Goal: Task Accomplishment & Management: Manage account settings

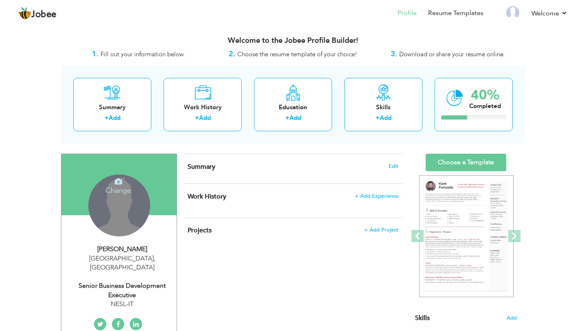
click at [118, 193] on h4 "Change" at bounding box center [119, 185] width 58 height 20
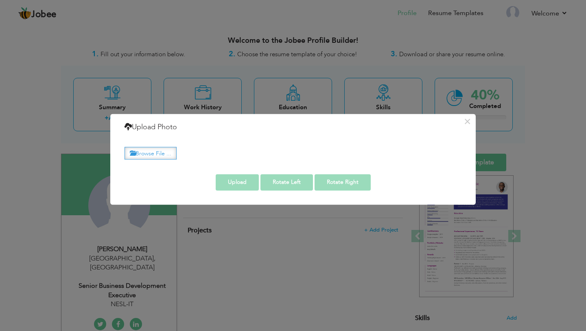
click at [146, 155] on label "Browse File ..." at bounding box center [151, 153] width 52 height 13
click at [0, 0] on input "Browse File ..." at bounding box center [0, 0] width 0 height 0
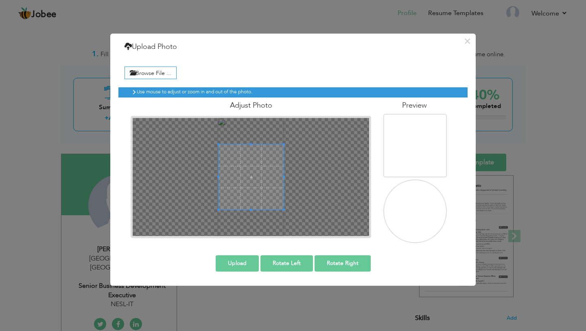
click at [405, 209] on img at bounding box center [416, 211] width 65 height 115
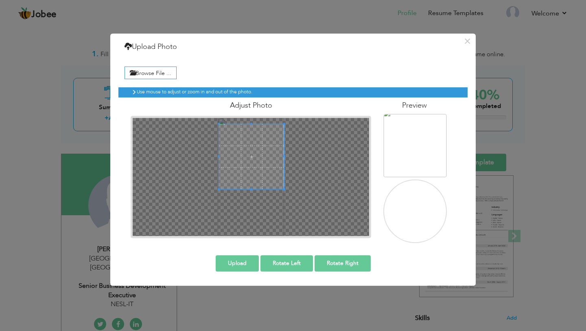
click at [245, 160] on span at bounding box center [251, 156] width 65 height 65
click at [273, 180] on div at bounding box center [251, 156] width 65 height 65
click at [251, 129] on div at bounding box center [251, 156] width 65 height 65
click at [249, 155] on div at bounding box center [250, 155] width 65 height 65
click at [249, 155] on span at bounding box center [250, 155] width 65 height 65
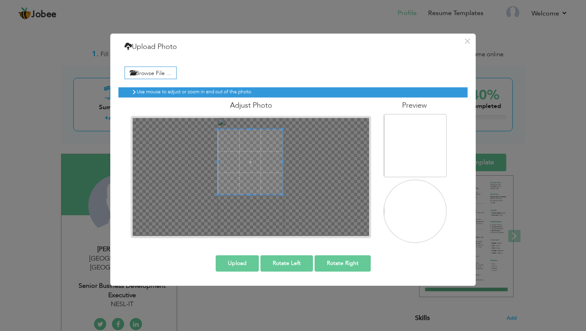
click at [244, 165] on span at bounding box center [250, 161] width 65 height 65
click at [242, 263] on button "Upload" at bounding box center [237, 263] width 43 height 16
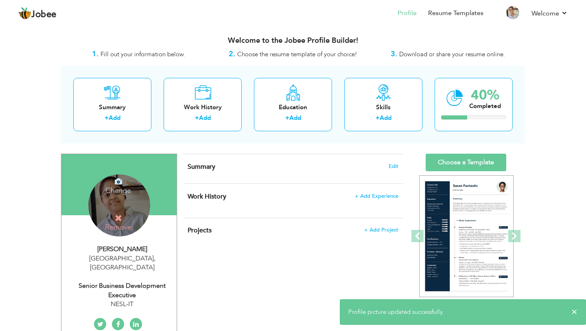
click at [121, 197] on div "Change Remove" at bounding box center [119, 205] width 62 height 62
click at [120, 189] on h4 "Change" at bounding box center [119, 185] width 58 height 20
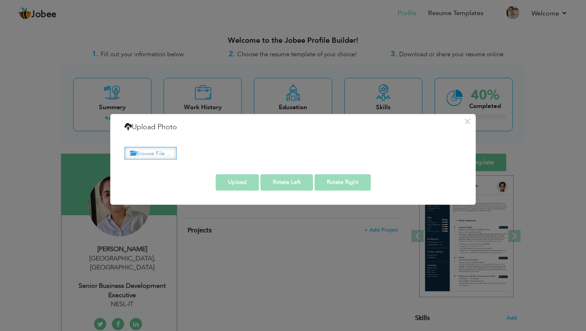
click at [158, 155] on label "Browse File ..." at bounding box center [151, 153] width 52 height 13
click at [0, 0] on input "Browse File ..." at bounding box center [0, 0] width 0 height 0
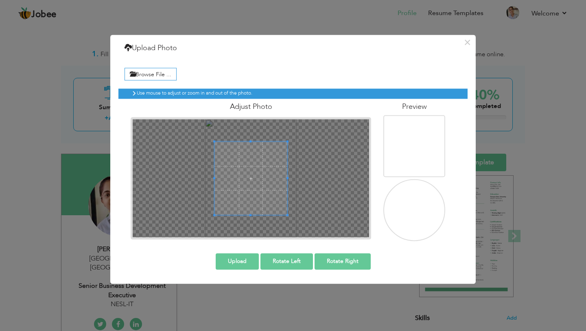
click at [239, 179] on span at bounding box center [251, 178] width 73 height 73
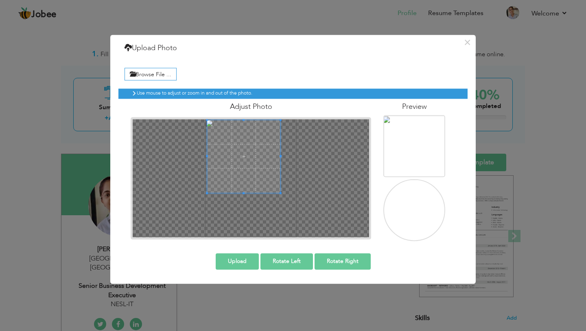
click at [234, 168] on span at bounding box center [243, 156] width 73 height 73
click at [239, 260] on button "Upload" at bounding box center [237, 261] width 43 height 16
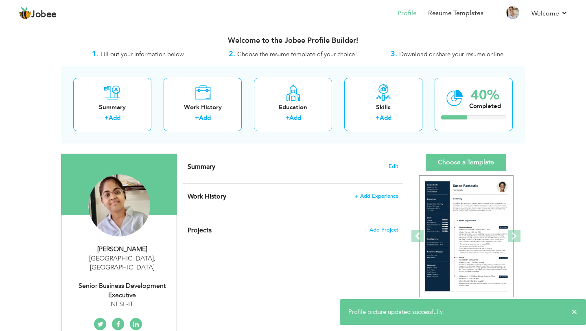
click at [117, 251] on div "[PERSON_NAME]" at bounding box center [122, 248] width 109 height 9
type input "Ahsan"
type input "ali"
type input "03114622046"
select select "number:166"
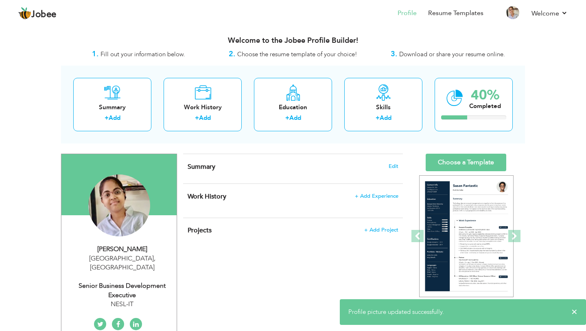
type input "[GEOGRAPHIC_DATA]"
select select "number:6"
type input "NESL-IT"
type input "Senior Business Development Executive"
type input "[URL][DOMAIN_NAME][PERSON_NAME]"
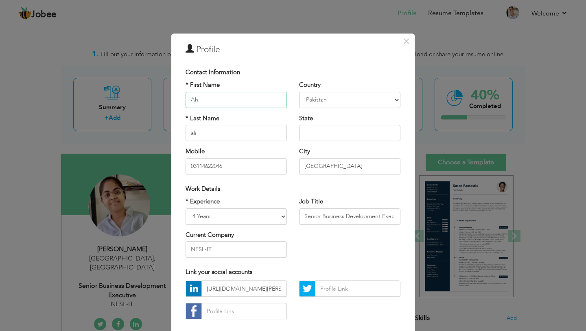
type input "A"
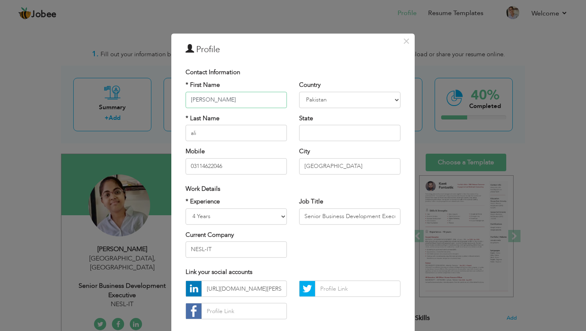
type input "[PERSON_NAME]"
click at [336, 98] on select "[GEOGRAPHIC_DATA] [GEOGRAPHIC_DATA] [GEOGRAPHIC_DATA] [US_STATE] [GEOGRAPHIC_DA…" at bounding box center [349, 100] width 101 height 16
select select "number:99"
click at [224, 134] on input "ali" at bounding box center [236, 133] width 101 height 16
type input "a"
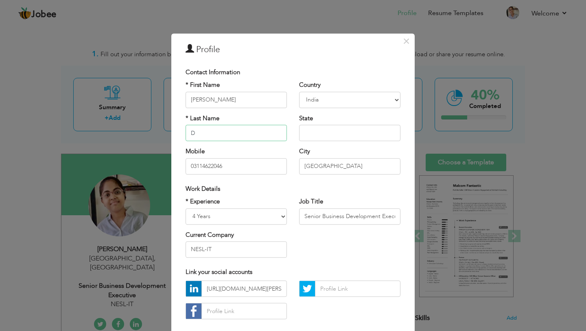
type input "D"
click at [199, 99] on input "[PERSON_NAME]" at bounding box center [236, 100] width 101 height 16
type input "[PERSON_NAME]"
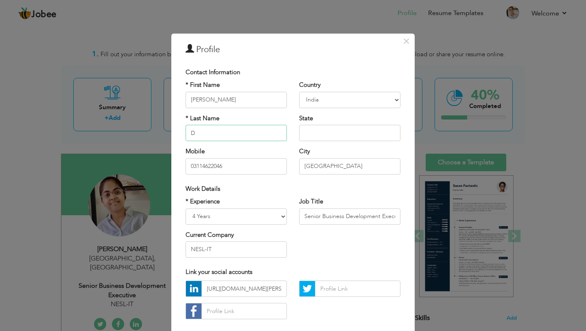
click at [206, 137] on input "D" at bounding box center [236, 133] width 101 height 16
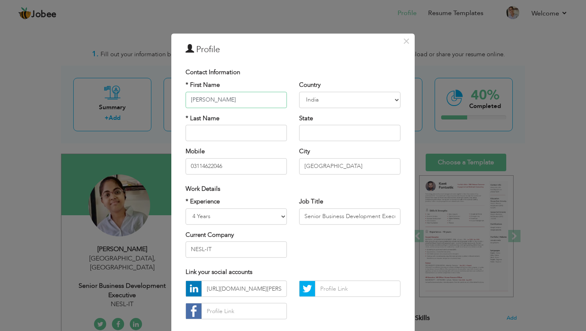
click at [224, 102] on input "[PERSON_NAME]" at bounding box center [236, 100] width 101 height 16
type input "Saniay Vinod"
click at [218, 134] on input "text" at bounding box center [236, 133] width 101 height 16
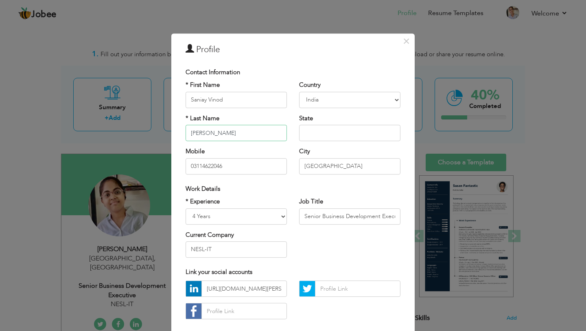
type input "[PERSON_NAME]"
click at [322, 136] on input "text" at bounding box center [349, 133] width 101 height 16
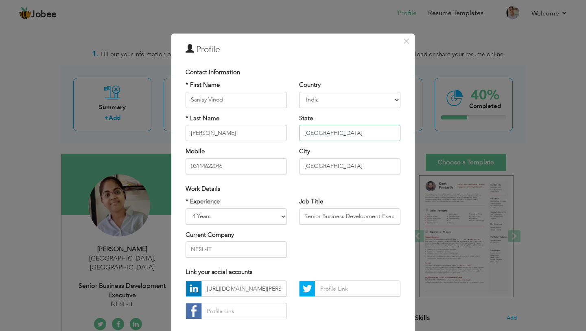
type input "[GEOGRAPHIC_DATA]"
click at [333, 169] on input "[GEOGRAPHIC_DATA]" at bounding box center [349, 166] width 101 height 16
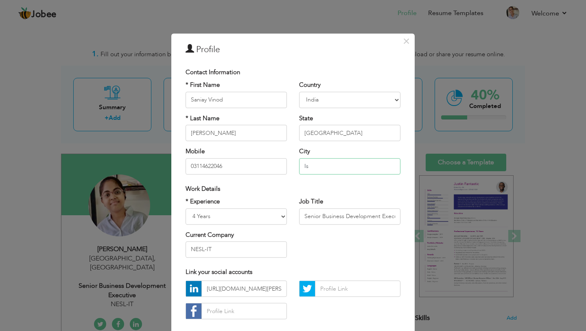
type input "I"
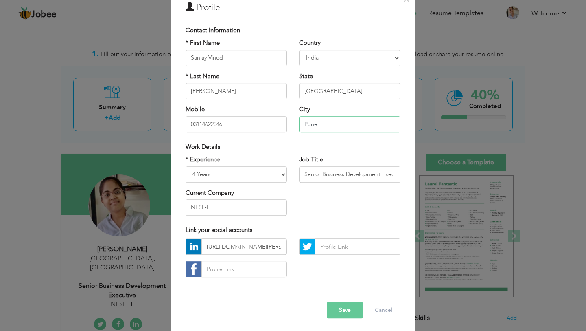
scroll to position [43, 0]
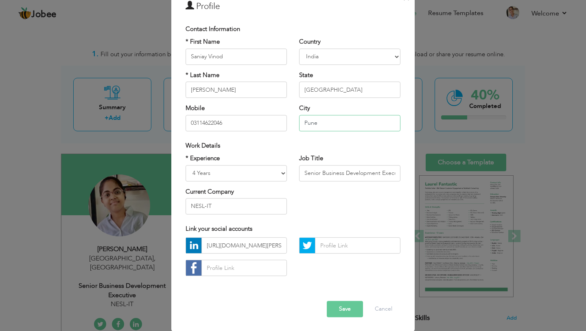
type input "Pune"
click at [251, 125] on input "03114622046" at bounding box center [236, 123] width 101 height 16
click at [339, 308] on button "Save" at bounding box center [345, 309] width 36 height 16
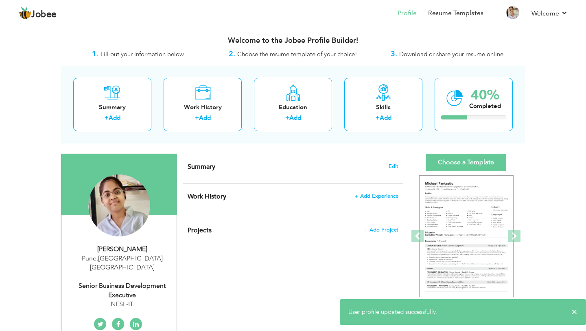
click at [126, 266] on div "[PERSON_NAME] [GEOGRAPHIC_DATA] , [GEOGRAPHIC_DATA] [GEOGRAPHIC_DATA] Senior Bu…" at bounding box center [118, 276] width 115 height 64
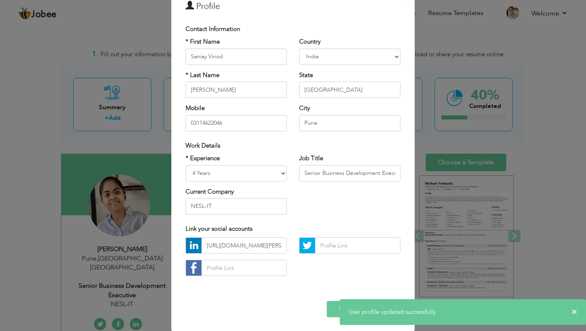
scroll to position [0, 0]
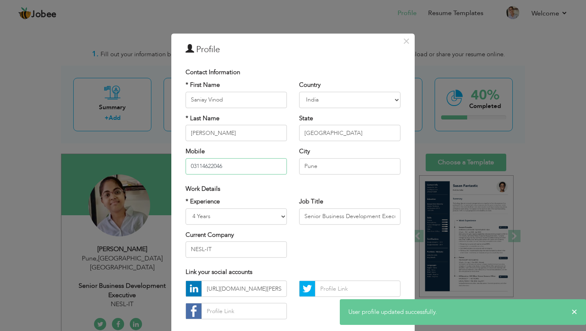
click at [244, 168] on input "03114622046" at bounding box center [236, 166] width 101 height 16
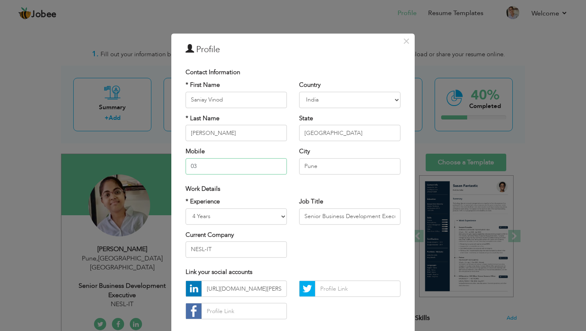
type input "0"
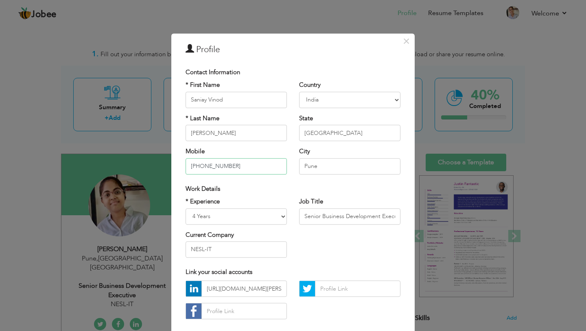
type input "[PHONE_NUMBER]"
click at [243, 215] on select "Entry Level Less than 1 Year 1 Year 2 Years 3 Years 4 Years 5 Years 6 Years 7 Y…" at bounding box center [236, 216] width 101 height 16
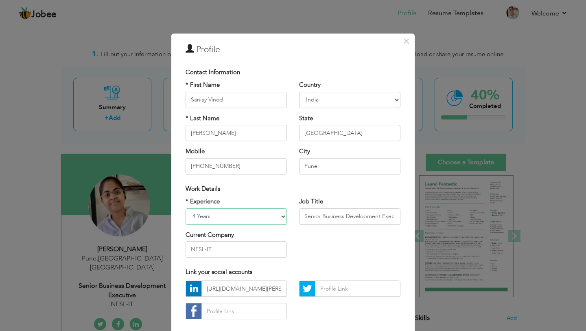
select select "number:2"
click at [351, 217] on input "Senior Business Development Executive" at bounding box center [349, 216] width 101 height 16
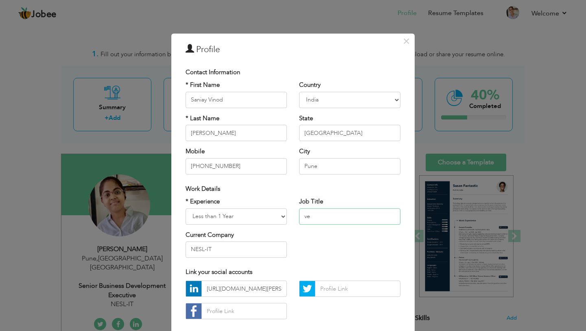
type input "v"
type input "Intern developer"
click at [272, 217] on select "Entry Level Less than 1 Year 1 Year 2 Years 3 Years 4 Years 5 Years 6 Years 7 Y…" at bounding box center [236, 216] width 101 height 16
select select "number:1"
click at [370, 219] on input "Intern developer" at bounding box center [349, 216] width 101 height 16
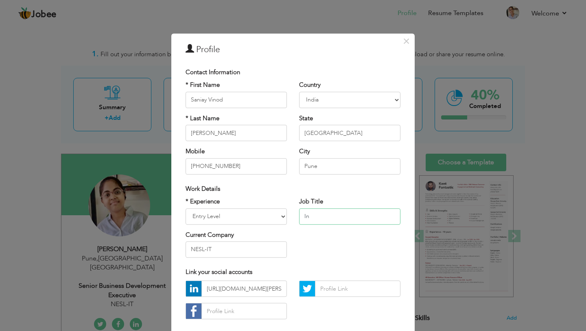
type input "I"
click at [332, 216] on input "java script developer" at bounding box center [349, 216] width 101 height 16
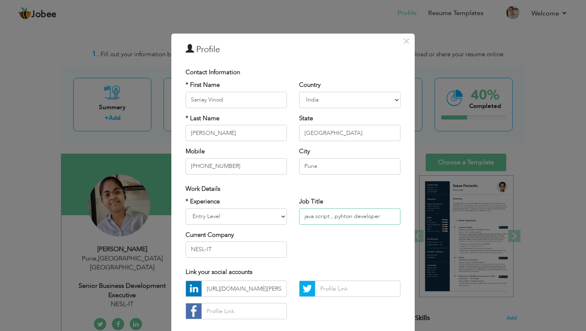
type input "java script , pyhton developer"
click at [226, 249] on input "NESL-IT" at bounding box center [236, 249] width 101 height 16
type input "N"
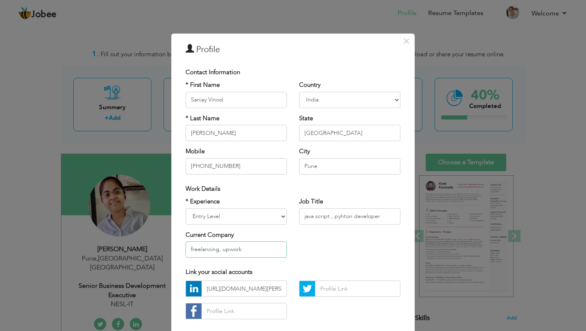
type input "freelancing, upwork"
click at [279, 287] on input "[URL][DOMAIN_NAME][PERSON_NAME]" at bounding box center [245, 289] width 86 height 16
click at [277, 288] on input "[URL][DOMAIN_NAME][PERSON_NAME]" at bounding box center [245, 289] width 86 height 16
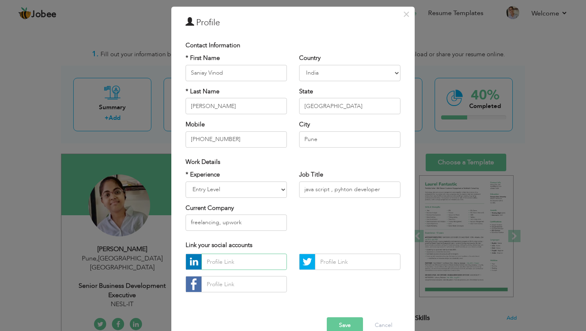
scroll to position [44, 0]
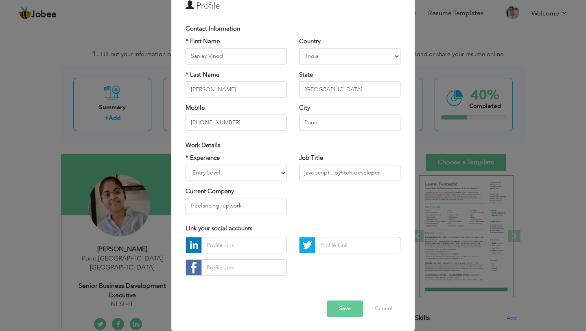
click at [343, 311] on button "Save" at bounding box center [345, 309] width 36 height 16
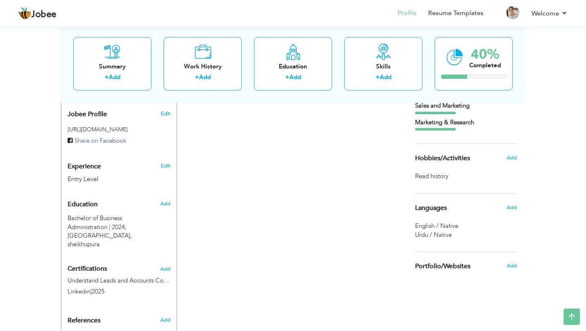
scroll to position [263, 0]
click at [167, 199] on span "Add" at bounding box center [165, 202] width 11 height 7
radio input "true"
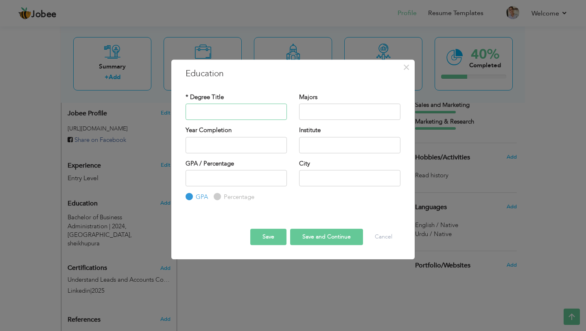
paste input "btech cse ."
click at [194, 112] on input "btech cse ." at bounding box center [236, 111] width 101 height 16
type input "Btech CSE"
click at [202, 146] on input "text" at bounding box center [236, 145] width 101 height 16
type input "2025"
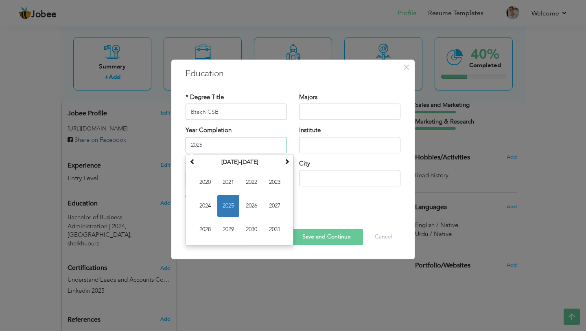
click at [225, 211] on span "2025" at bounding box center [228, 206] width 22 height 22
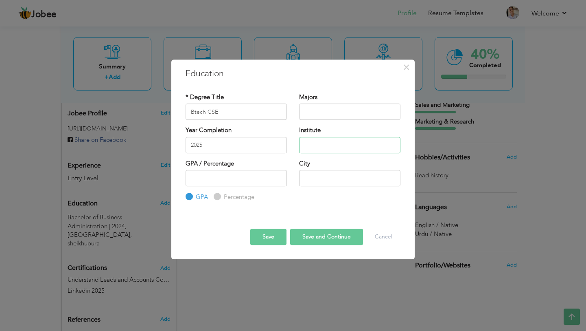
click at [327, 145] on input "text" at bounding box center [349, 145] width 101 height 16
click at [326, 176] on input "text" at bounding box center [349, 178] width 101 height 16
type input "[GEOGRAPHIC_DATA]"
click at [316, 107] on input "text" at bounding box center [349, 111] width 101 height 16
click at [252, 106] on input "Btech CSE" at bounding box center [236, 111] width 101 height 16
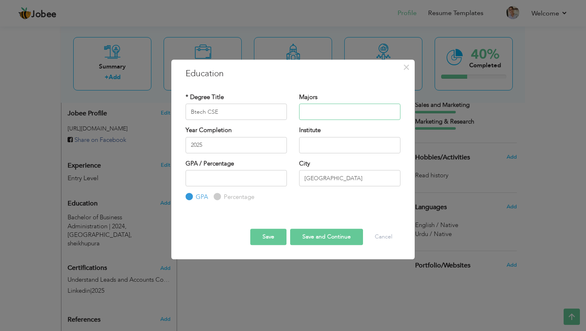
click at [342, 109] on input "text" at bounding box center [349, 111] width 101 height 16
paste input "Computer Science"
type input "Computer Science"
click at [314, 143] on input "text" at bounding box center [349, 145] width 101 height 16
click at [235, 179] on input "number" at bounding box center [236, 178] width 101 height 16
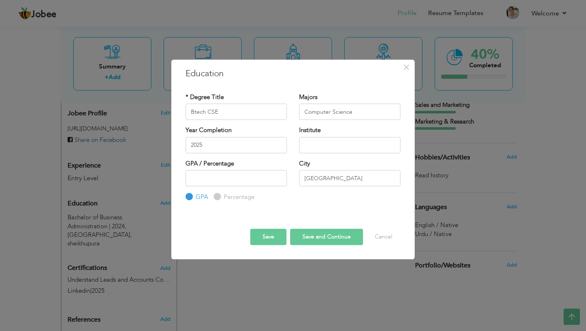
click at [320, 237] on button "Save and Continue" at bounding box center [326, 236] width 73 height 16
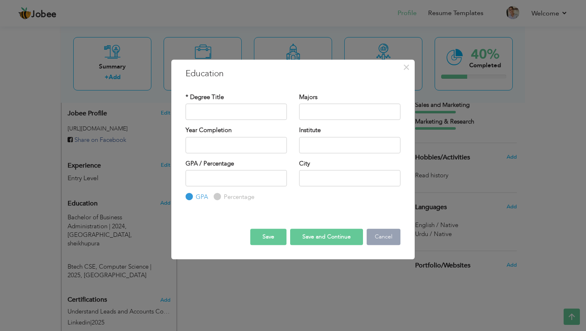
click at [388, 237] on button "Cancel" at bounding box center [384, 236] width 34 height 16
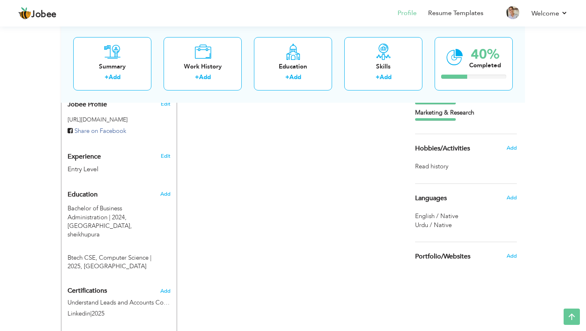
scroll to position [273, 0]
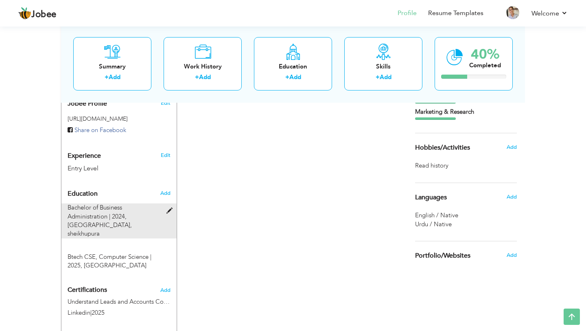
click at [167, 208] on span at bounding box center [172, 211] width 10 height 6
type input "Bachelor of Business Administration"
type input "2024"
type input "Virtual University"
type input "sheikhupura"
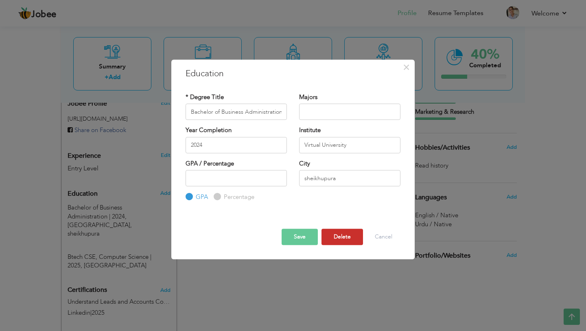
click at [362, 237] on button "Delete" at bounding box center [343, 236] width 42 height 16
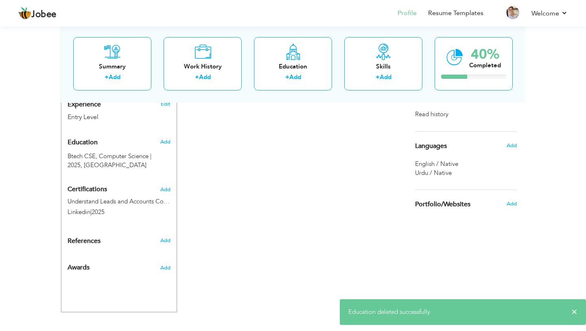
scroll to position [328, 0]
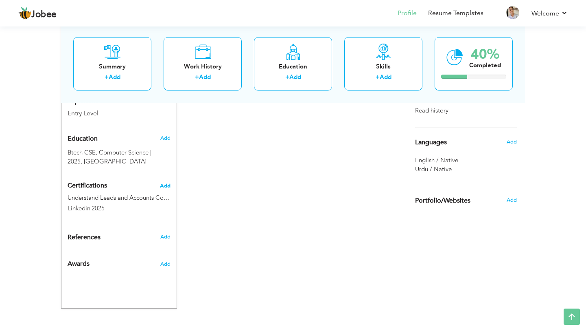
click at [161, 183] on span "Add" at bounding box center [165, 186] width 11 height 6
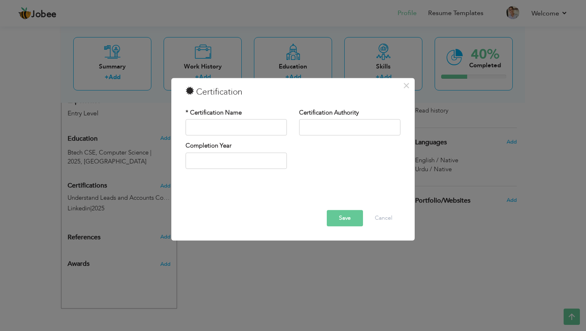
click at [116, 186] on div "× Certification * Certification Name Certification Authority Save" at bounding box center [293, 165] width 586 height 331
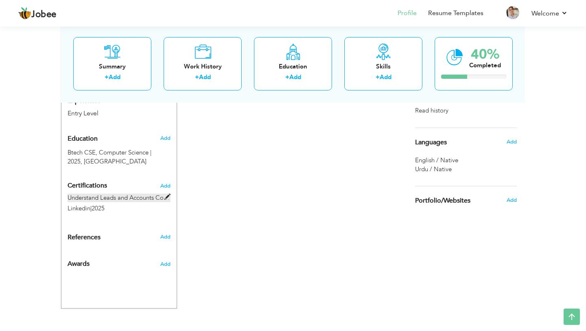
click at [165, 194] on span at bounding box center [168, 197] width 6 height 6
type input "Understand Leads and Accounts Completion Certificate"
type input "Linkedin"
type input "2025"
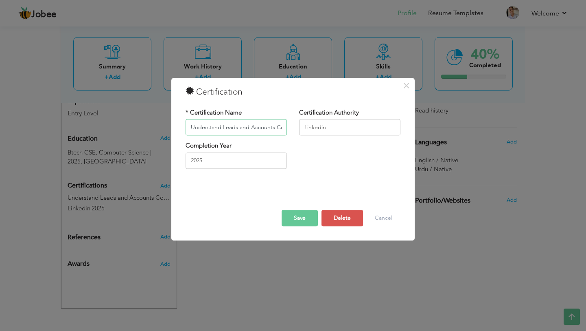
scroll to position [0, 50]
click at [336, 221] on button "Delete" at bounding box center [343, 218] width 42 height 16
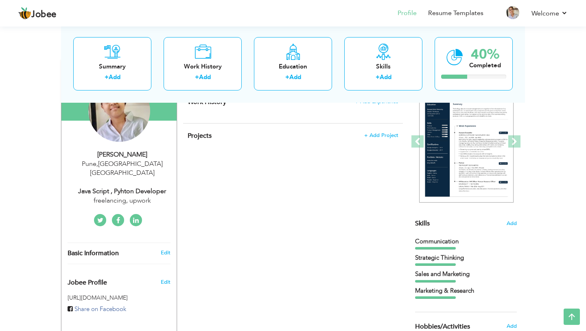
scroll to position [0, 0]
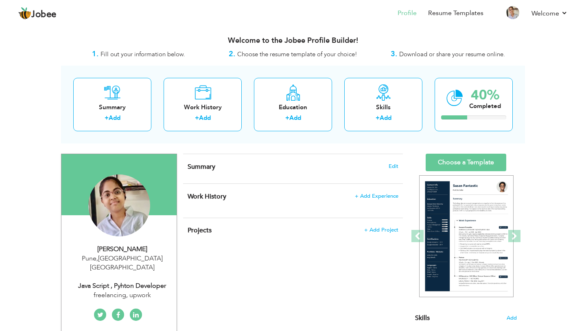
click at [238, 177] on div "Summary Edit" at bounding box center [293, 168] width 220 height 29
click at [390, 168] on span "Edit" at bounding box center [394, 166] width 10 height 6
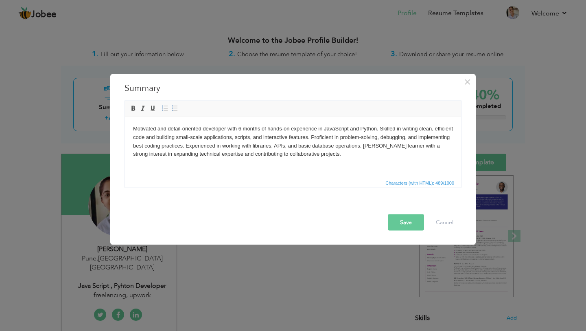
click at [404, 226] on button "Save" at bounding box center [406, 222] width 36 height 16
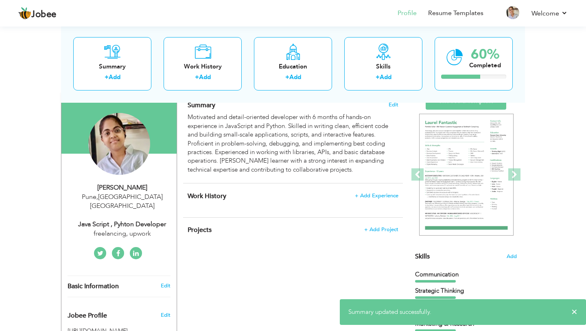
scroll to position [62, 0]
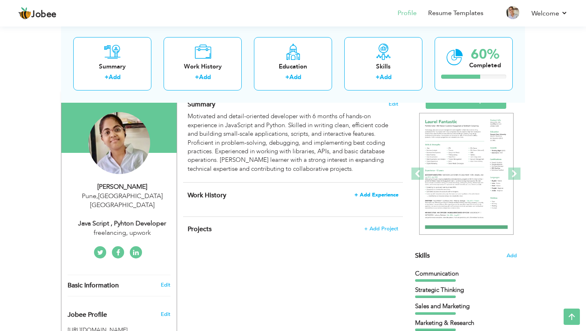
click at [371, 192] on span "+ Add Experience" at bounding box center [377, 195] width 44 height 6
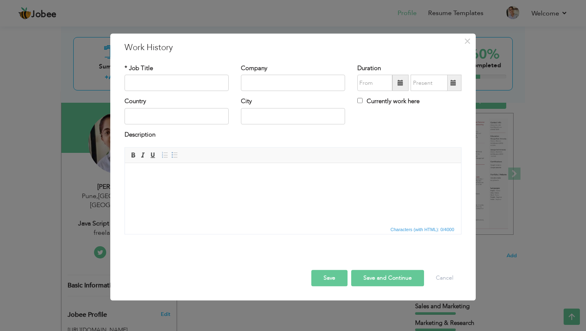
click at [0, 236] on div "× Work History * Job Title Company Duration Currently work here Country" at bounding box center [293, 165] width 586 height 331
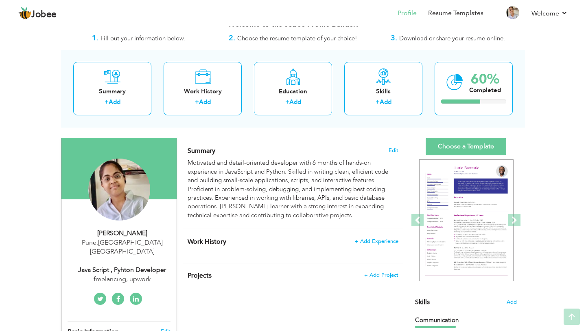
scroll to position [0, 0]
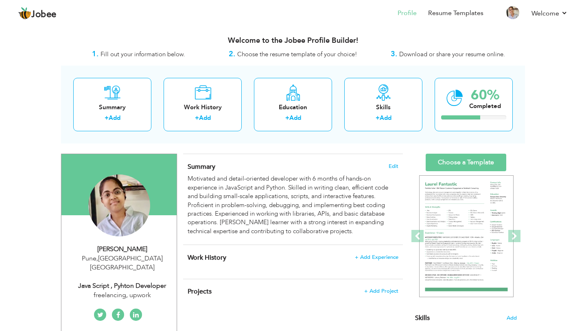
click at [132, 260] on div "[GEOGRAPHIC_DATA] , [GEOGRAPHIC_DATA] [GEOGRAPHIC_DATA]" at bounding box center [122, 263] width 109 height 19
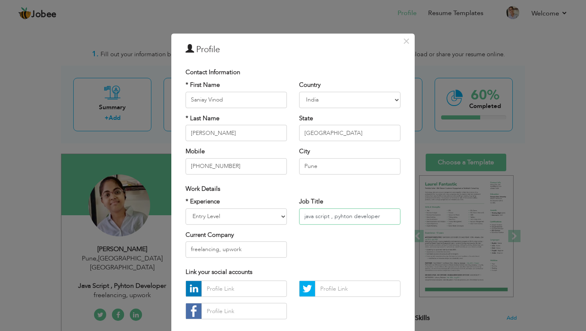
click at [384, 221] on input "java script , pyhton developer" at bounding box center [349, 216] width 101 height 16
paste input "Junior Software D"
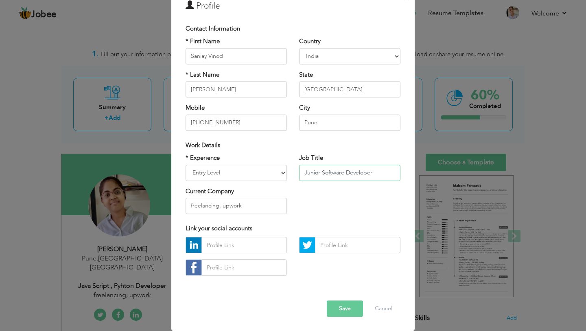
type input "Junior Software Developer"
click at [345, 311] on button "Save" at bounding box center [345, 309] width 36 height 16
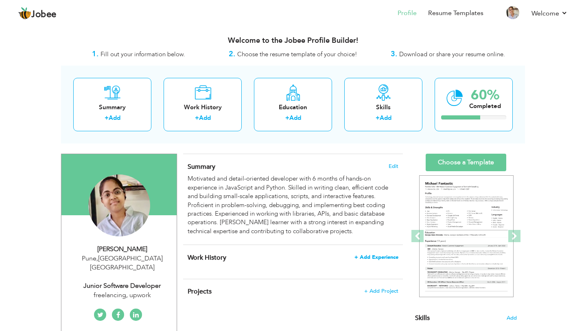
click at [376, 257] on span "+ Add Experience" at bounding box center [377, 257] width 44 height 6
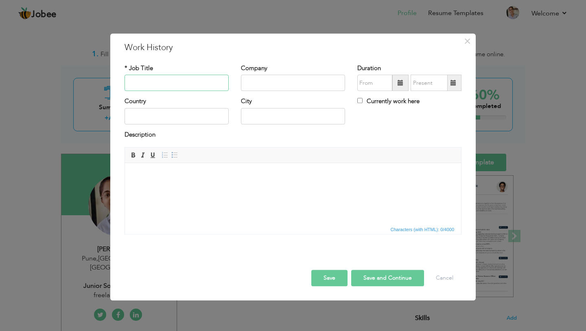
paste input "Junior Software Developer"
type input "Junior Software Developer"
click at [261, 83] on input "text" at bounding box center [293, 83] width 104 height 16
type input "Up work"
click at [380, 88] on input "text" at bounding box center [375, 83] width 35 height 16
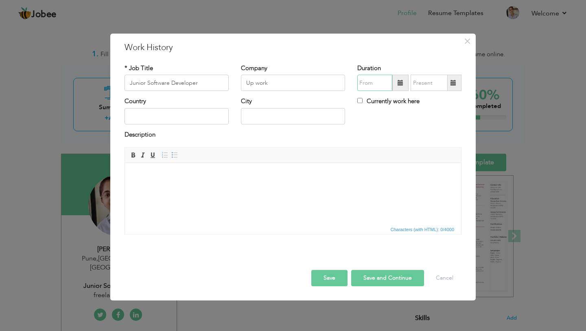
type input "08/2025"
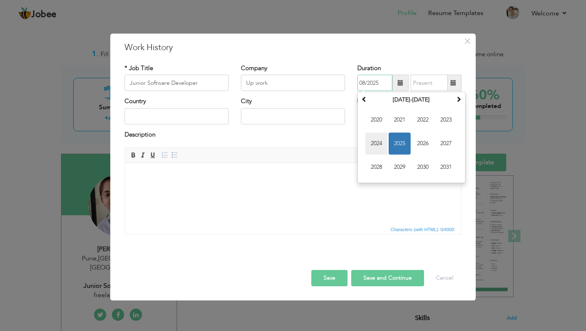
click at [378, 147] on span "2024" at bounding box center [377, 144] width 22 height 22
click at [299, 188] on html at bounding box center [293, 175] width 336 height 25
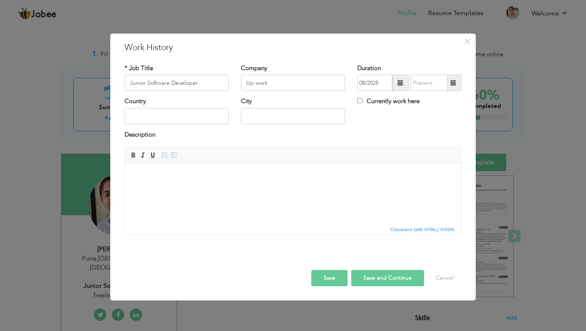
click at [357, 101] on div "Currently work here" at bounding box center [409, 105] width 116 height 17
click at [359, 101] on input "Currently work here" at bounding box center [360, 100] width 5 height 5
checkbox input "true"
click at [195, 118] on input "text" at bounding box center [177, 116] width 104 height 16
type input "india"
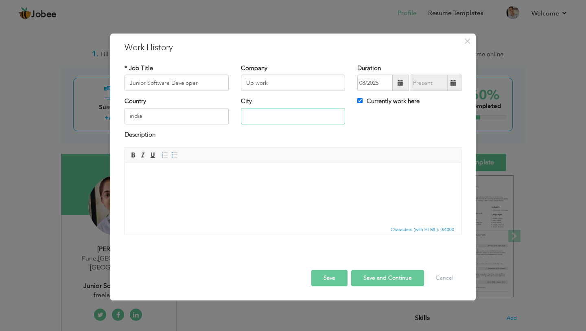
click at [272, 111] on input "text" at bounding box center [293, 116] width 104 height 16
type input "Pune"
click at [335, 283] on button "Save" at bounding box center [330, 278] width 36 height 16
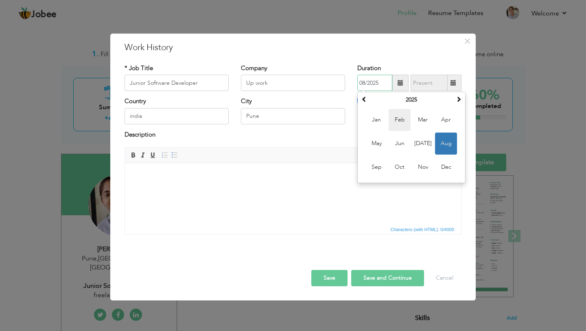
click at [403, 125] on span "Feb" at bounding box center [400, 120] width 22 height 22
type input "02/2025"
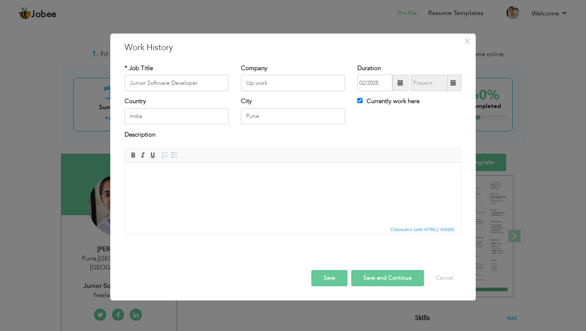
click at [334, 279] on button "Save" at bounding box center [330, 278] width 36 height 16
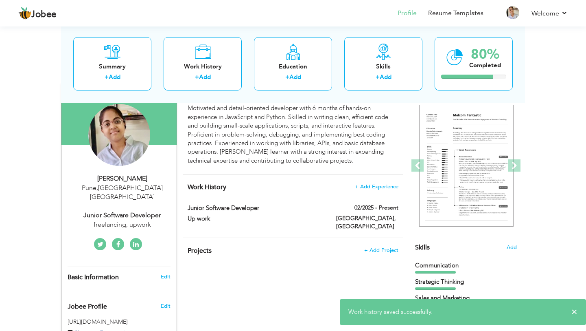
scroll to position [71, 0]
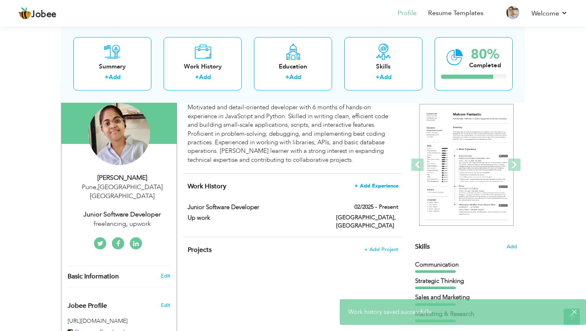
click at [378, 186] on span "+ Add Experience" at bounding box center [377, 186] width 44 height 6
checkbox input "false"
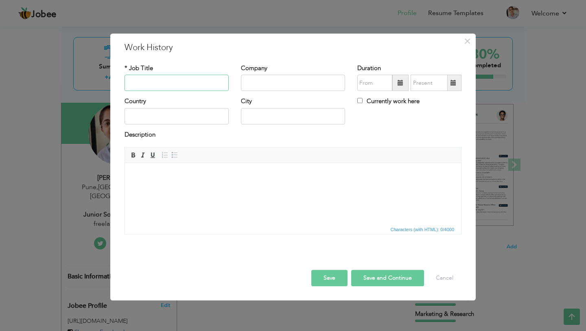
paste input "Frontend & Backend Developer (JS & Python)"
type input "Frontend & Backend Developer (JS & Python)"
click at [265, 81] on input "text" at bounding box center [293, 83] width 104 height 16
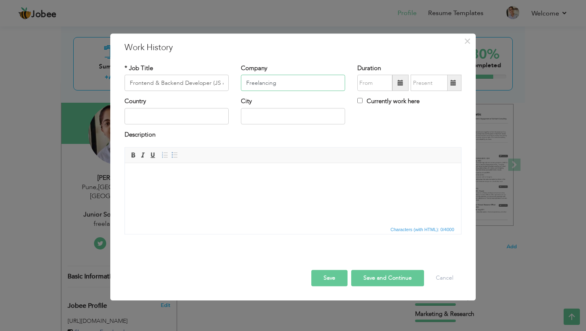
type input "Freelancing"
click at [388, 88] on input "text" at bounding box center [375, 83] width 35 height 16
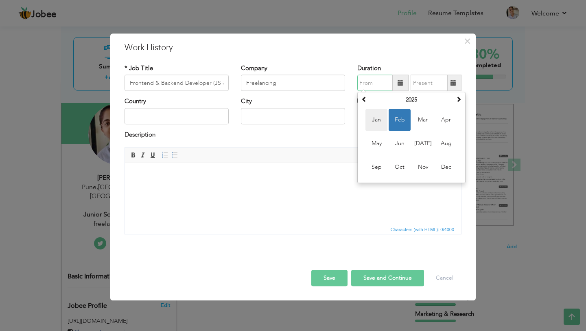
click at [375, 122] on span "Jan" at bounding box center [377, 120] width 22 height 22
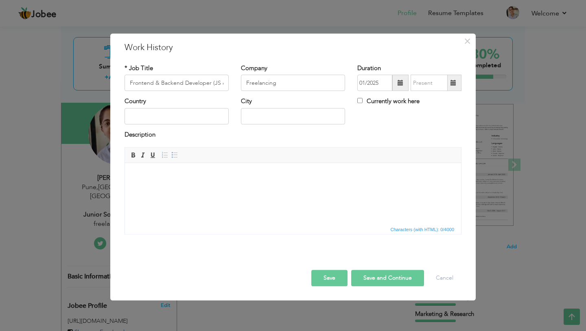
click at [404, 86] on span at bounding box center [401, 83] width 16 height 16
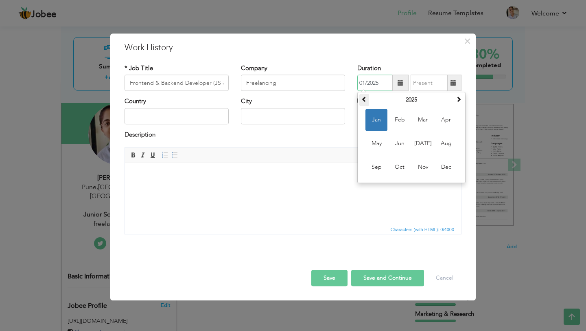
click at [366, 102] on span at bounding box center [365, 100] width 6 height 6
click at [437, 146] on span "Aug" at bounding box center [446, 144] width 22 height 22
type input "08/2024"
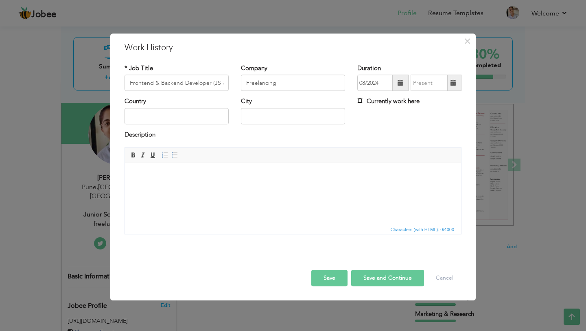
click at [359, 101] on input "Currently work here" at bounding box center [360, 100] width 5 height 5
checkbox input "true"
click at [193, 121] on input "text" at bounding box center [177, 116] width 104 height 16
type input "india"
click at [277, 116] on input "text" at bounding box center [293, 116] width 104 height 16
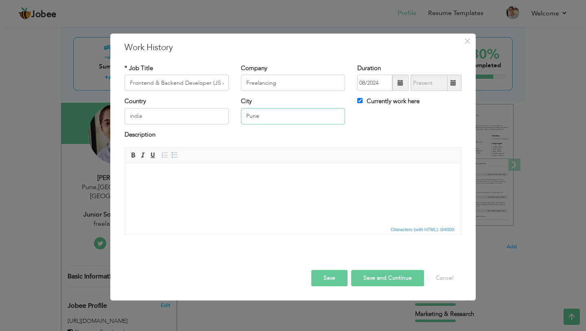
type input "Pune"
click at [328, 282] on button "Save" at bounding box center [330, 278] width 36 height 16
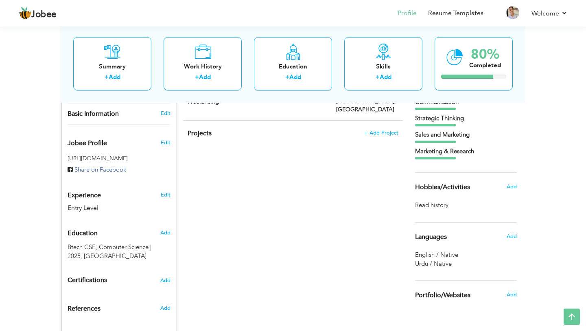
scroll to position [236, 0]
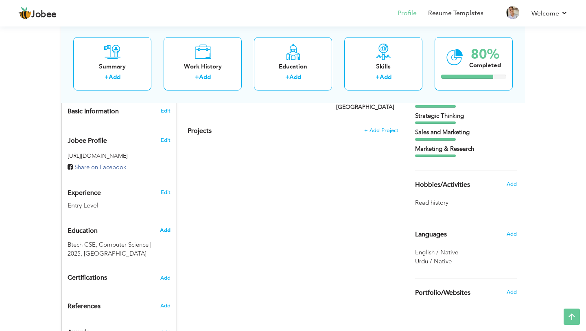
click at [165, 226] on span "Add" at bounding box center [165, 229] width 11 height 7
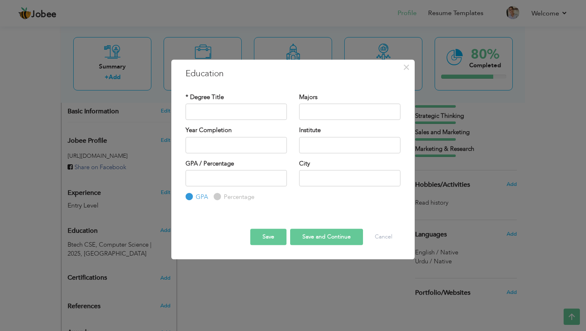
click at [97, 242] on div "× Education * Degree Title Majors Year Completion Institute GPA" at bounding box center [293, 165] width 586 height 331
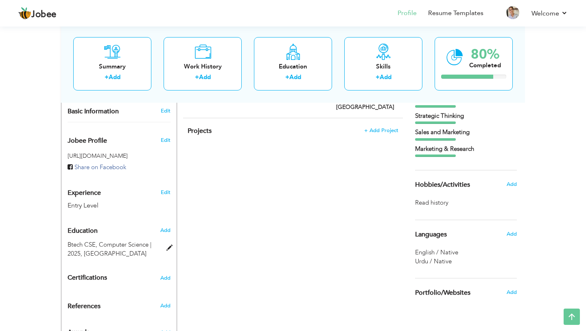
click at [97, 242] on div "Btech CSE, Computer Science | 2025, [GEOGRAPHIC_DATA]" at bounding box center [113, 249] width 105 height 18
type input "Btech CSE"
type input "Computer Science"
type input "2025"
type input "[GEOGRAPHIC_DATA]"
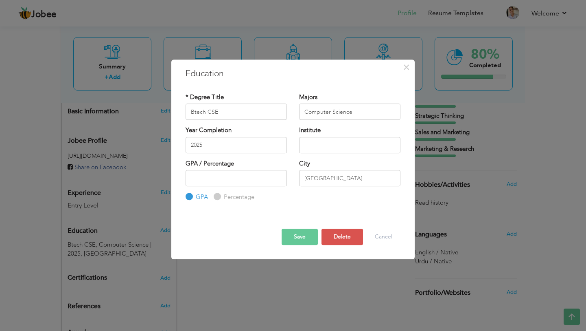
click at [273, 290] on div "× Education * Degree Title Btech CSE Majors Computer Science 2025" at bounding box center [293, 165] width 586 height 331
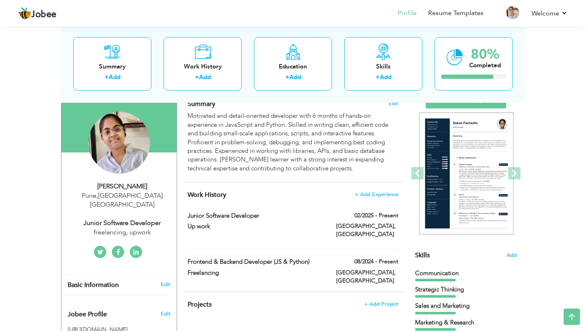
scroll to position [64, 0]
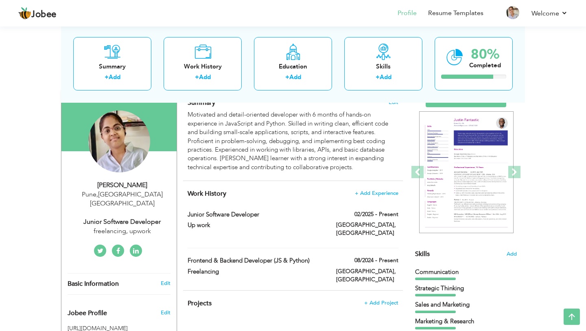
click at [325, 256] on div "Frontend & Backend Developer (JS & Python)" at bounding box center [256, 261] width 149 height 11
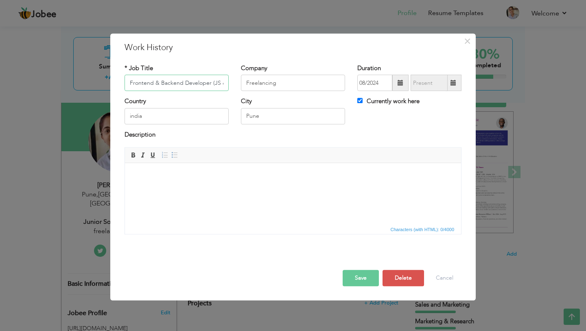
scroll to position [0, 21]
click at [256, 188] on html at bounding box center [293, 175] width 336 height 25
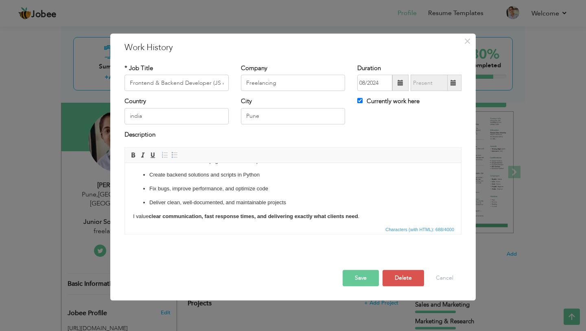
scroll to position [51, 0]
click at [375, 197] on p "Deliver clean, well-documented, and maintainable projects" at bounding box center [292, 201] width 287 height 9
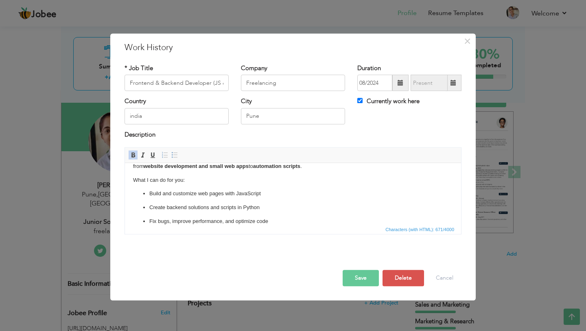
scroll to position [0, 0]
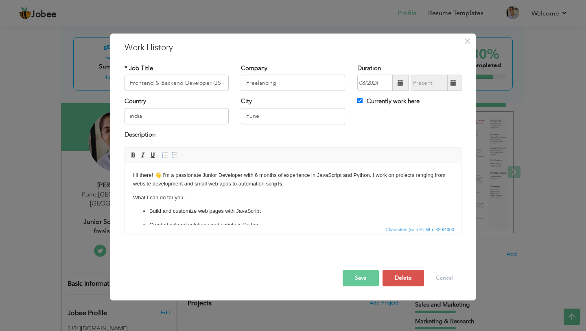
click at [324, 189] on body "Hi there! 👋 I’m a passionate Junior Developer with 6 months of experience in Ja…" at bounding box center [293, 220] width 320 height 99
click at [360, 281] on button "Save" at bounding box center [361, 278] width 36 height 16
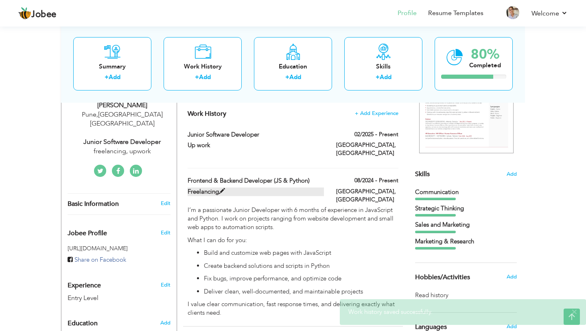
scroll to position [141, 0]
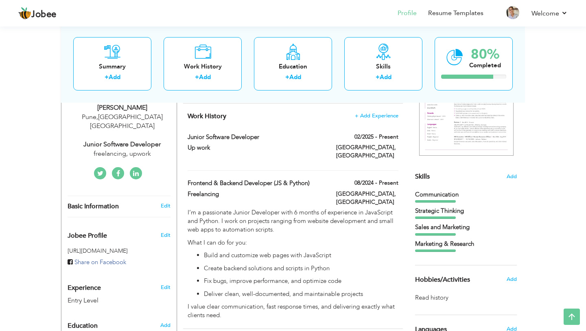
click at [331, 123] on div "Work History + Add Experience Junior Software Developer 02/2025 - Present Junio…" at bounding box center [293, 215] width 220 height 225
click at [320, 149] on label "Up work" at bounding box center [256, 147] width 137 height 9
type input "Junior Software Developer"
type input "Up work"
type input "02/2025"
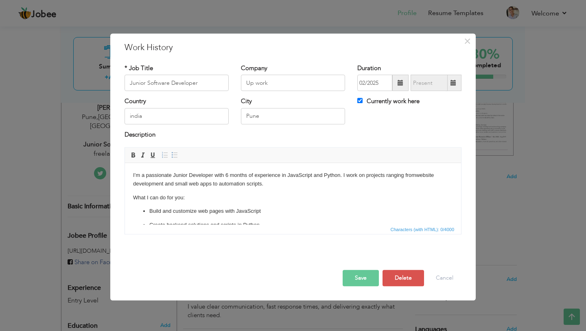
click at [320, 149] on span "Editor toolbars Basic Styles Bold Italic Underline Paragraph Insert/Remove Numb…" at bounding box center [293, 154] width 336 height 15
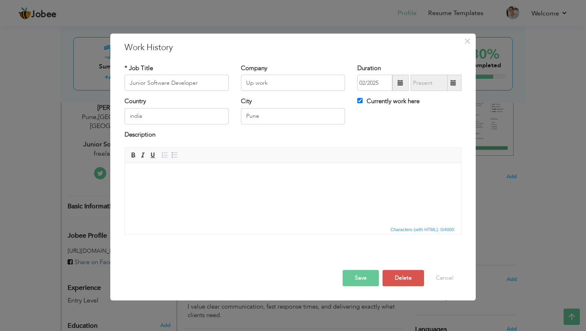
click at [194, 188] on html at bounding box center [293, 175] width 336 height 25
paste body
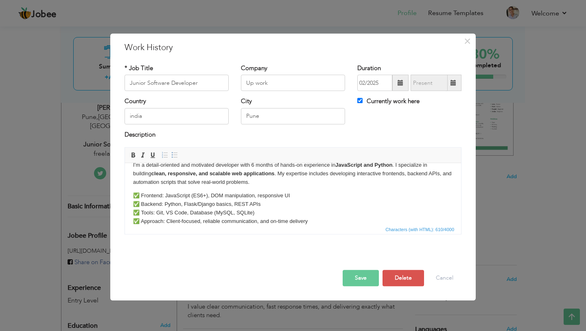
click at [140, 224] on p "✅ Frontend: JavaScript (ES6+), DOM manipulation, responsive UI ✅ Backend: Pytho…" at bounding box center [293, 208] width 320 height 34
click at [140, 213] on p "✅ Frontend: JavaScript (ES6+), DOM manipulation, responsive UI ✅ Backend: Pytho…" at bounding box center [293, 208] width 320 height 34
click at [139, 203] on p "✅ Frontend: JavaScript (ES6+), DOM manipulation, responsive UI ✅ Backend: Pytho…" at bounding box center [293, 208] width 320 height 34
click at [141, 196] on p "✅ Frontend: JavaScript (ES6+), DOM manipulation, responsive UI Backend: Python,…" at bounding box center [293, 208] width 320 height 34
click at [312, 222] on p "Frontend: JavaScript (ES6+), DOM manipulation, responsive UI Backend: Python, F…" at bounding box center [293, 208] width 320 height 34
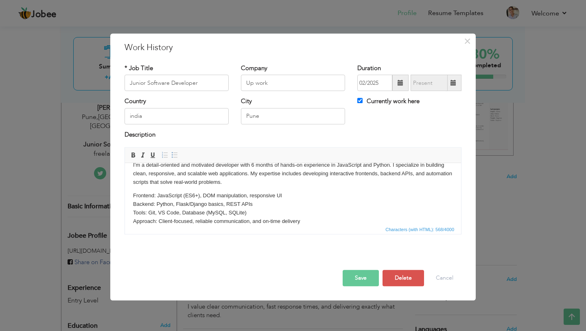
click at [282, 204] on p "Frontend: JavaScript (ES6+), DOM manipulation, responsive UI Backend: Python, F…" at bounding box center [293, 208] width 320 height 34
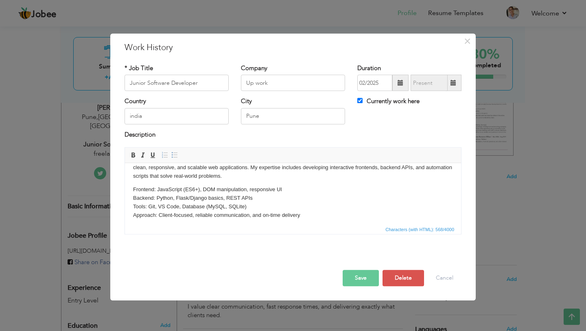
scroll to position [20, 0]
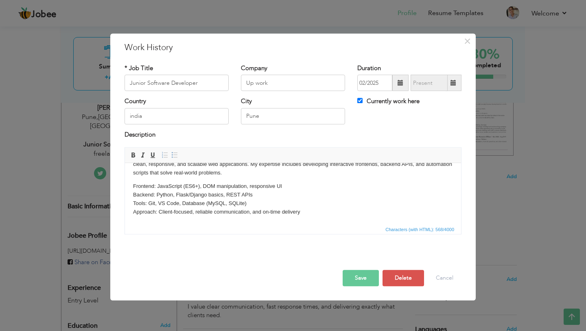
click at [362, 282] on button "Save" at bounding box center [361, 278] width 36 height 16
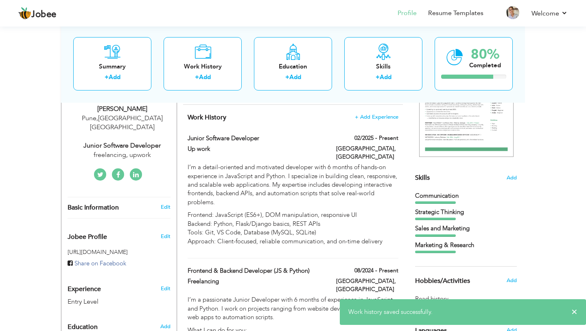
scroll to position [139, 0]
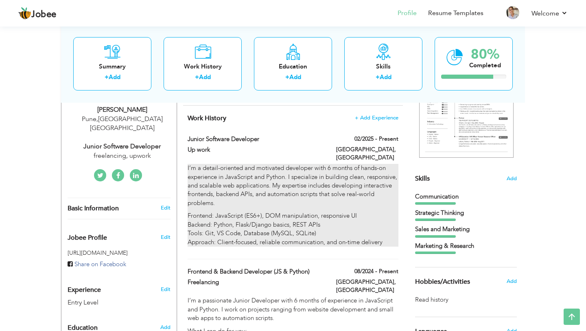
click at [355, 222] on p "Frontend: JavaScript (ES6+), DOM manipulation, responsive UI Backend: Python, F…" at bounding box center [293, 228] width 211 height 35
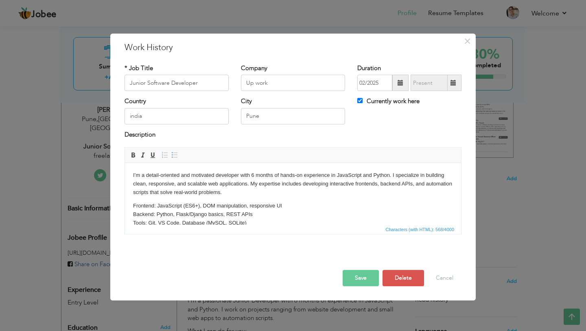
click at [134, 203] on p "Frontend: JavaScript (ES6+), DOM manipulation, responsive UI Backend: Python, F…" at bounding box center [293, 219] width 320 height 34
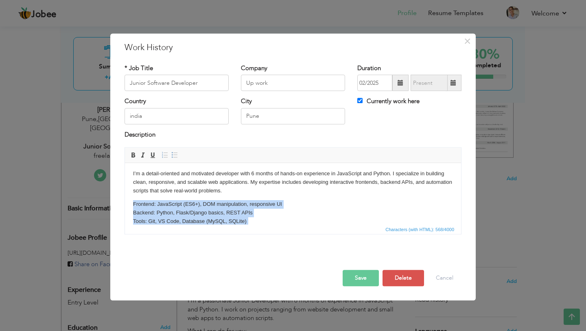
scroll to position [20, 0]
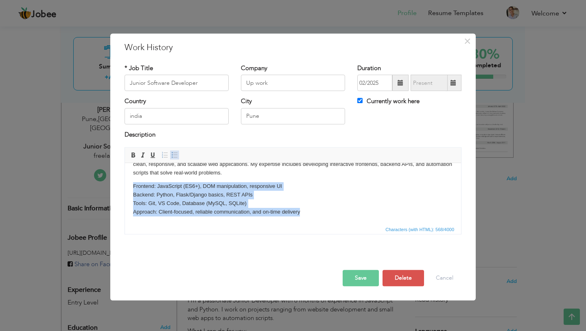
click at [174, 155] on span at bounding box center [174, 154] width 7 height 7
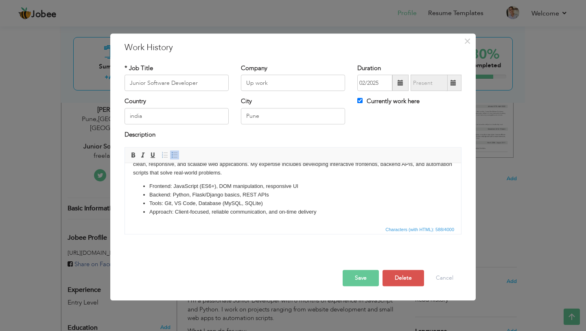
click at [343, 199] on li "Tools: Git, VS Code, Database (MySQL, SQLite)" at bounding box center [292, 203] width 287 height 9
click at [364, 277] on button "Save" at bounding box center [361, 278] width 36 height 16
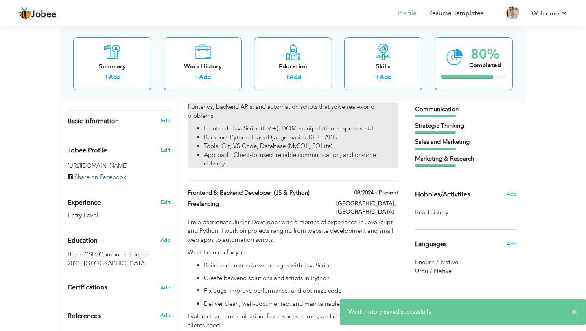
scroll to position [230, 0]
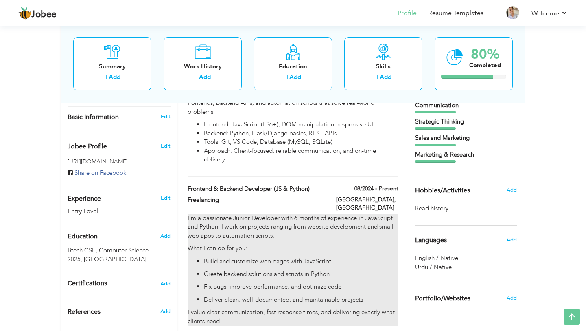
click at [239, 282] on p "Fix bugs, improve performance, and optimize code" at bounding box center [301, 286] width 195 height 9
type input "Frontend & Backend Developer (JS & Python)"
type input "Freelancing"
type input "08/2024"
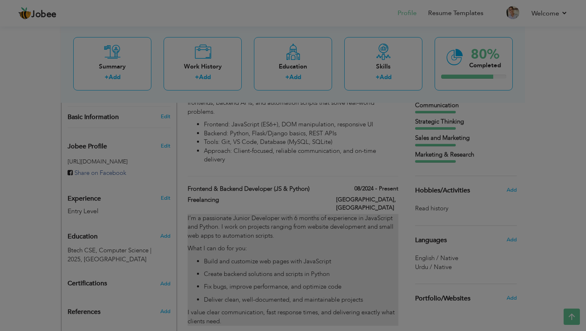
click at [239, 273] on div at bounding box center [293, 165] width 586 height 331
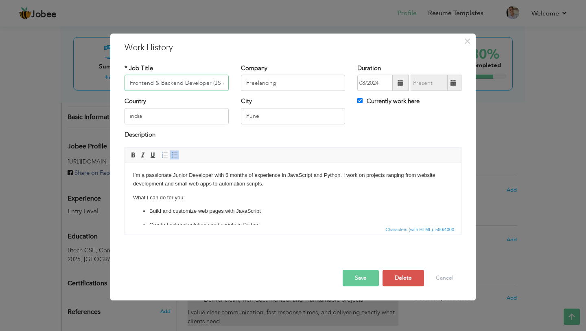
scroll to position [0, 21]
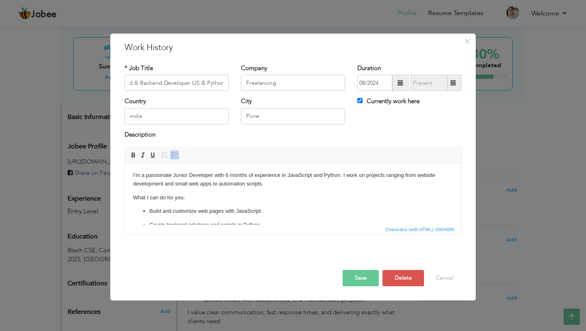
click at [167, 219] on ul "Build and customize web pages with JavaScript Create backend solutions and scri…" at bounding box center [293, 232] width 320 height 50
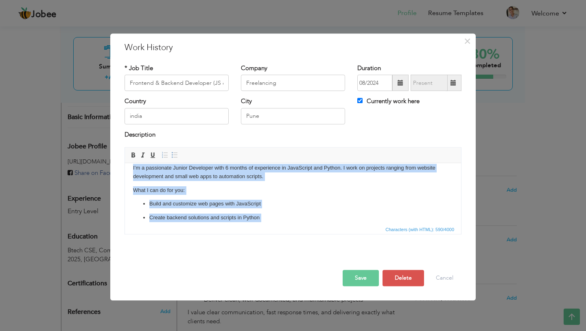
scroll to position [0, 0]
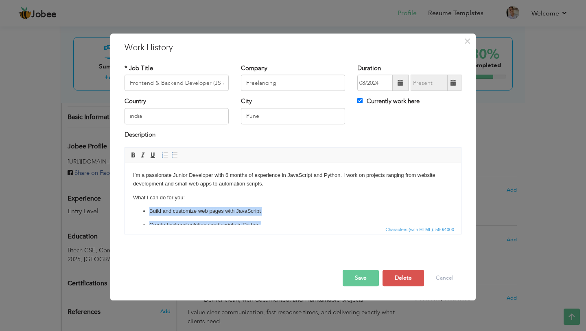
drag, startPoint x: 292, startPoint y: 213, endPoint x: 147, endPoint y: 209, distance: 145.8
click at [147, 209] on body "I’m a passionate Junior Developer with 6 months of experience in JavaScript and…" at bounding box center [293, 220] width 320 height 99
click at [173, 158] on link "Insert/Remove Bulleted List" at bounding box center [174, 154] width 9 height 9
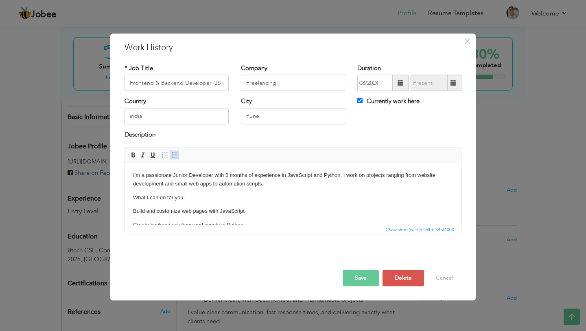
click at [173, 158] on link "Insert/Remove Bulleted List" at bounding box center [174, 154] width 9 height 9
click at [296, 222] on li "Create backend solutions and scripts in Python" at bounding box center [292, 219] width 287 height 9
click at [360, 278] on button "Save" at bounding box center [361, 278] width 36 height 16
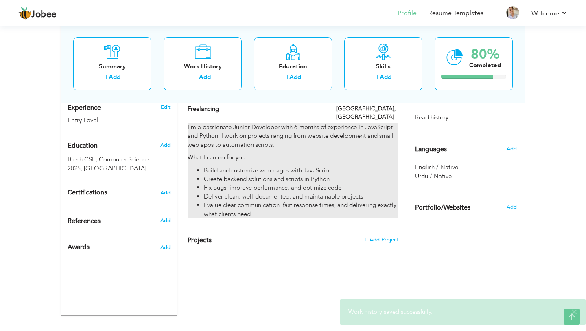
scroll to position [324, 0]
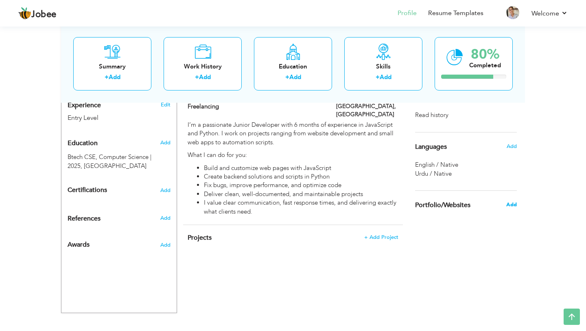
click at [511, 207] on span "Add" at bounding box center [512, 204] width 11 height 7
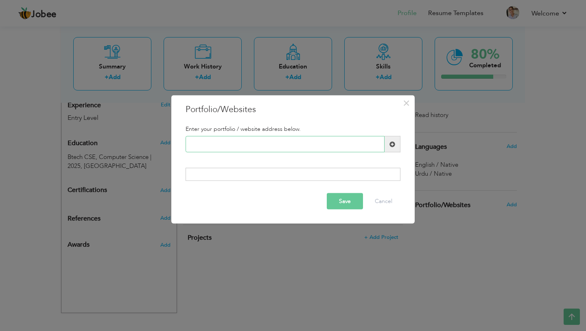
paste input "[URL][DOMAIN_NAME]"
type input "[URL][DOMAIN_NAME]"
click at [345, 202] on button "Save" at bounding box center [345, 201] width 36 height 16
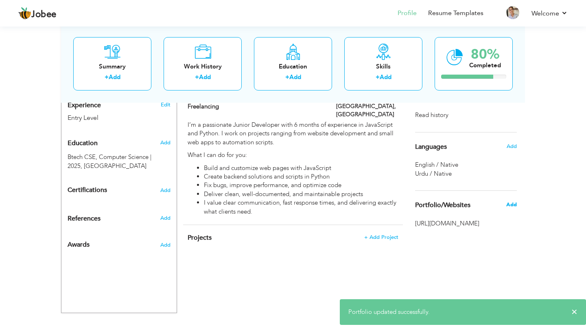
click at [511, 204] on span "Add" at bounding box center [512, 204] width 11 height 7
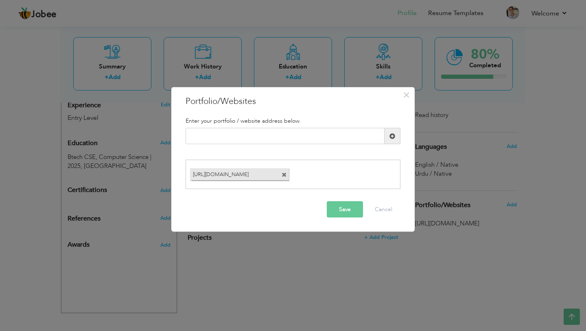
click at [285, 172] on span at bounding box center [284, 174] width 5 height 5
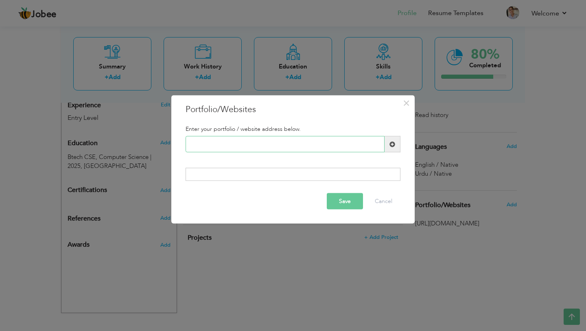
click at [230, 147] on input "text" at bounding box center [285, 144] width 199 height 16
paste input "🌐 [URL][DOMAIN_NAME] 🌐 [URL][DOMAIN_NAME] 🌐 [URL][DOMAIN_NAME] 🌐 [URL][DOMAIN_N…"
type input "🌐 [URL][DOMAIN_NAME] 🌐 [URL][DOMAIN_NAME] 🌐 [URL][DOMAIN_NAME] 🌐 [URL][DOMAIN_N…"
click at [344, 201] on button "Save" at bounding box center [345, 201] width 36 height 16
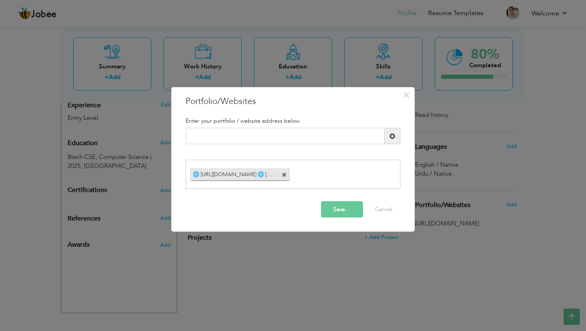
scroll to position [0, 0]
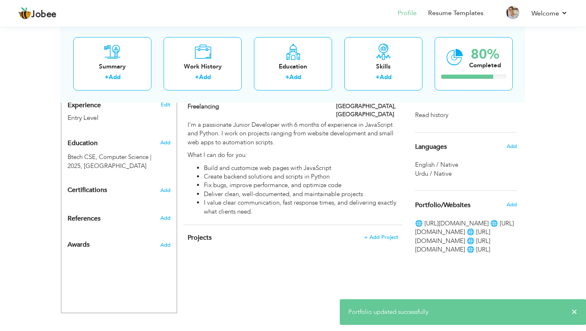
click at [494, 275] on div "Choose a Template ‹" at bounding box center [467, 71] width 116 height 483
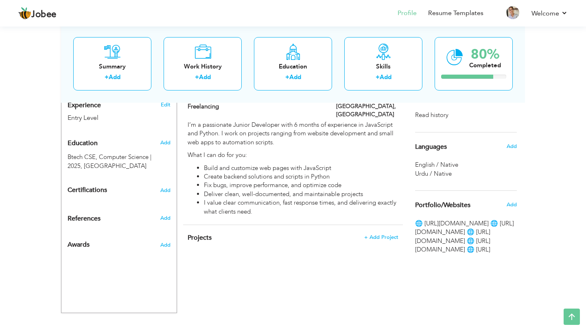
click at [462, 254] on span "🌐 [URL][DOMAIN_NAME] 🌐 [URL][DOMAIN_NAME] 🌐 [URL][DOMAIN_NAME] 🌐 [URL][DOMAIN_N…" at bounding box center [466, 236] width 102 height 35
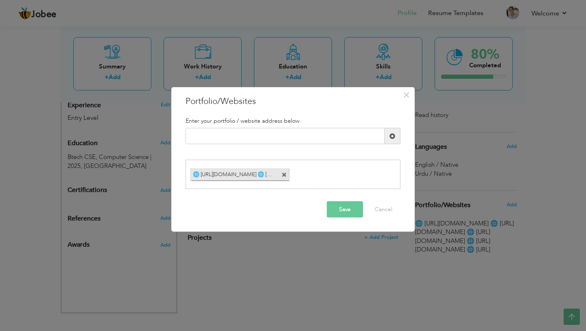
click at [334, 159] on div "🌐 [URL][DOMAIN_NAME] 🌐 [URL][DOMAIN_NAME] 🌐 [URL][DOMAIN_NAME] 🌐 [URL][DOMAIN_N…" at bounding box center [293, 173] width 215 height 29
click at [344, 205] on button "Save" at bounding box center [345, 209] width 36 height 16
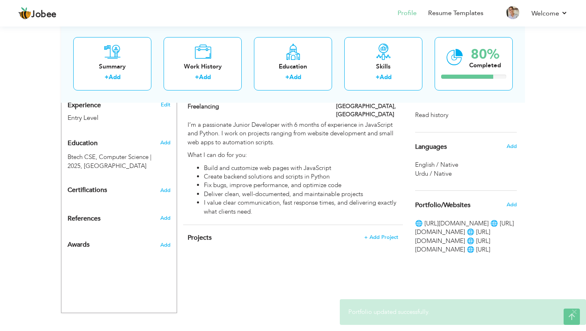
click at [502, 238] on span "🌐 [URL][DOMAIN_NAME] 🌐 [URL][DOMAIN_NAME] 🌐 [URL][DOMAIN_NAME] 🌐 [URL][DOMAIN_N…" at bounding box center [466, 236] width 102 height 35
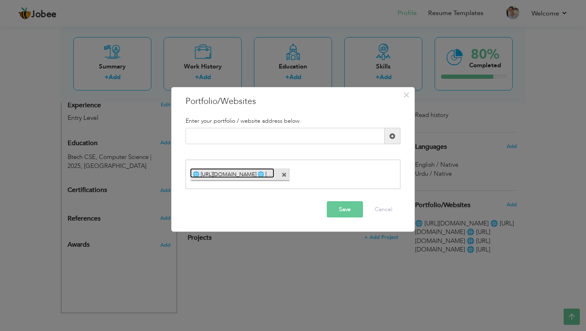
click at [204, 171] on link "🌐 [URL][DOMAIN_NAME] 🌐 [URL][DOMAIN_NAME] 🌐 [URL][DOMAIN_NAME] 🌐 [URL][DOMAIN_N…" at bounding box center [232, 173] width 84 height 10
click at [345, 208] on button "Save" at bounding box center [345, 209] width 36 height 16
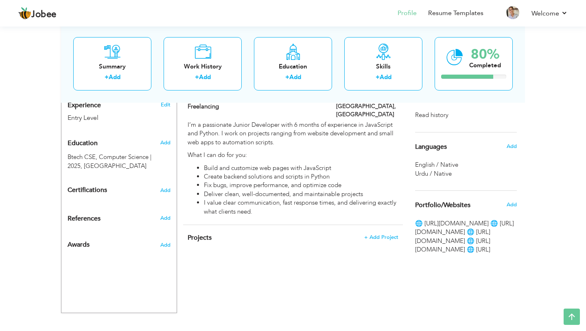
click at [461, 254] on span "🌐 [URL][DOMAIN_NAME] 🌐 [URL][DOMAIN_NAME] 🌐 [URL][DOMAIN_NAME] 🌐 [URL][DOMAIN_N…" at bounding box center [466, 236] width 102 height 35
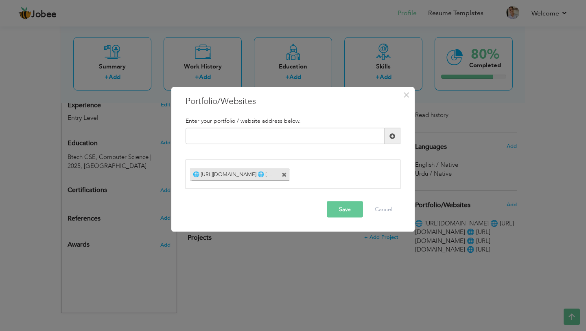
click at [461, 258] on div "× Portfolio/Websites Enter your portfolio / website address below." at bounding box center [293, 165] width 586 height 331
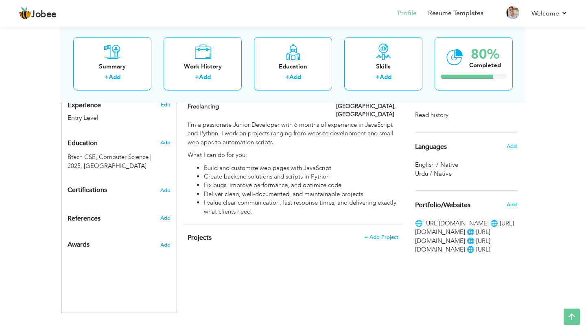
drag, startPoint x: 462, startPoint y: 267, endPoint x: 409, endPoint y: 217, distance: 72.9
click at [409, 217] on div "Choose a Template ‹" at bounding box center [467, 71] width 116 height 483
click at [419, 218] on div "Portfolio/Websites Add" at bounding box center [466, 205] width 114 height 29
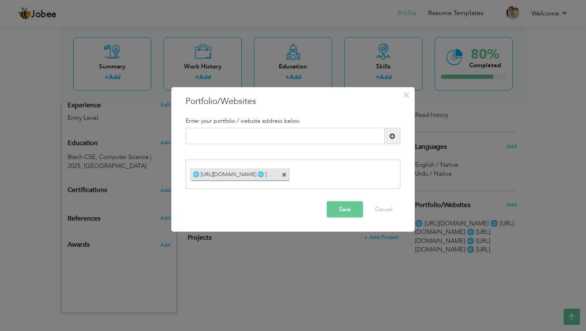
click at [283, 174] on span at bounding box center [284, 174] width 5 height 5
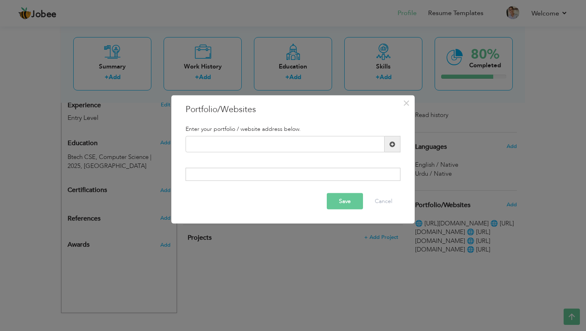
click at [375, 191] on div "Save Cancel" at bounding box center [293, 200] width 227 height 29
click at [344, 204] on button "Save" at bounding box center [345, 201] width 36 height 16
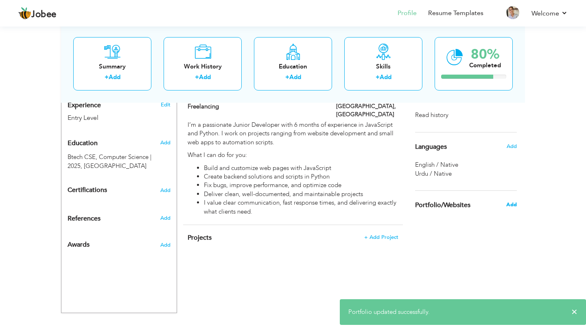
click at [509, 206] on span "Add" at bounding box center [512, 204] width 11 height 7
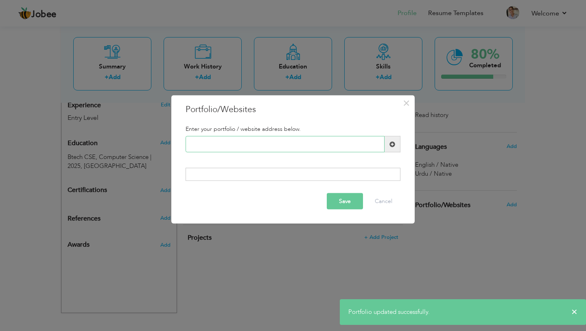
paste input "🌐 [URL][DOMAIN_NAME] 🌐 [URL][DOMAIN_NAME] 🌐 [URL][DOMAIN_NAME] 🌐 [URL][DOMAIN_N…"
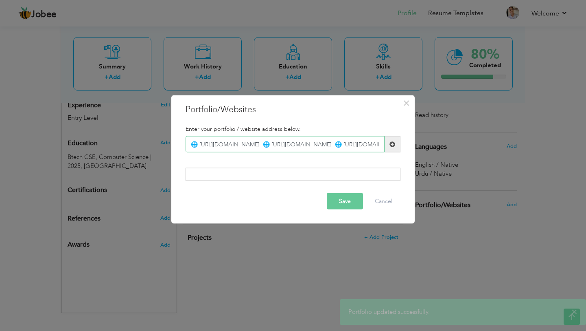
scroll to position [0, 168]
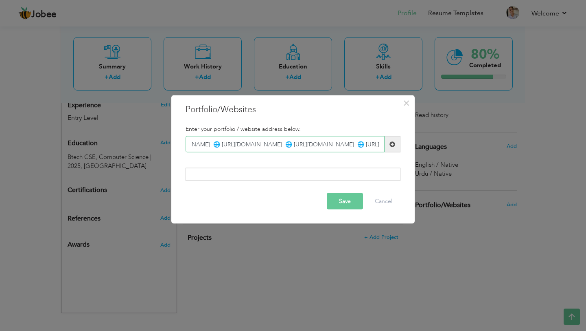
click at [336, 143] on input "🌐 [URL][DOMAIN_NAME] 🌐 [URL][DOMAIN_NAME] 🌐 [URL][DOMAIN_NAME] 🌐 [URL][DOMAIN_N…" at bounding box center [285, 144] width 199 height 16
click at [367, 144] on input "[URL][DOMAIN_NAME] [URL][DOMAIN_NAME] [URL][DOMAIN_NAME] [URL][DOMAIN_NAME]" at bounding box center [285, 144] width 199 height 16
type input "[URL][DOMAIN_NAME] [URL][DOMAIN_NAME] [URL][DOMAIN_NAME] [URL][DOMAIN_NAME]"
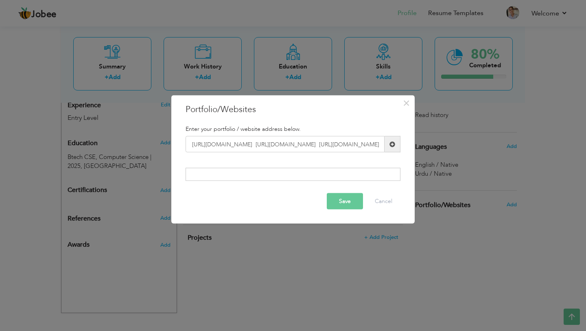
click at [348, 208] on button "Save" at bounding box center [345, 201] width 36 height 16
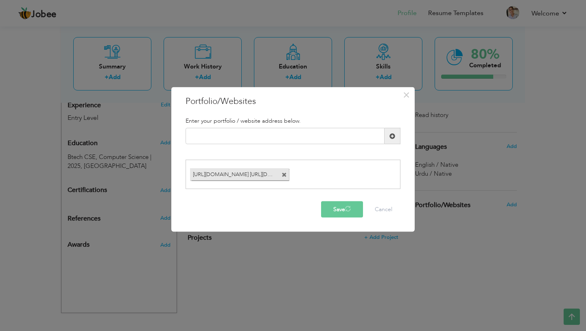
scroll to position [0, 0]
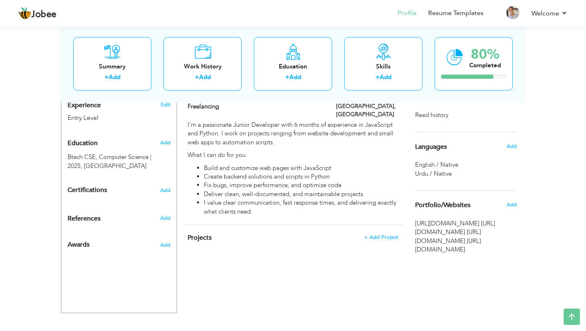
click at [485, 245] on span "[URL][DOMAIN_NAME] [URL][DOMAIN_NAME] [URL][DOMAIN_NAME] [URL][DOMAIN_NAME]" at bounding box center [466, 236] width 102 height 35
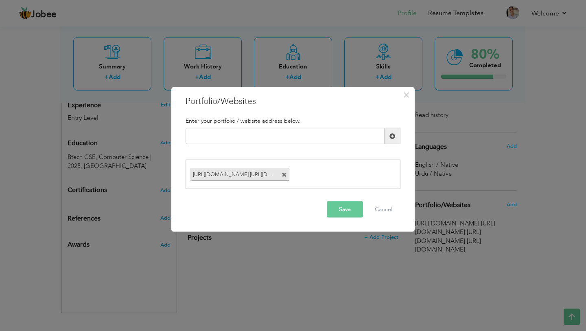
click at [283, 173] on span at bounding box center [284, 174] width 5 height 5
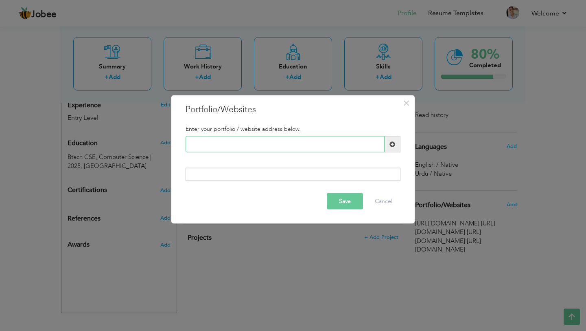
click at [223, 136] on input "text" at bounding box center [285, 144] width 199 height 16
paste input "[URL][DOMAIN_NAME]"
type input "[URL][DOMAIN_NAME]"
click at [350, 199] on button "Save" at bounding box center [345, 201] width 36 height 16
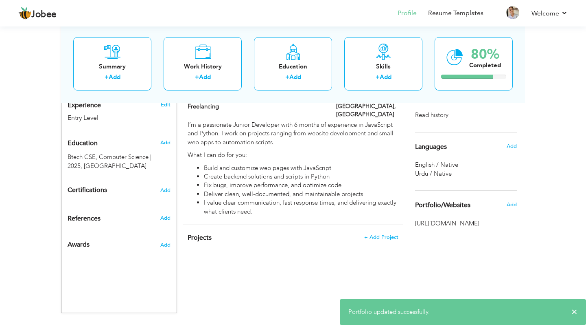
click at [366, 245] on div "CV Import Profile Strength 0% Select an Item from right menu Work History * Job…" at bounding box center [293, 71] width 232 height 483
click at [513, 205] on span "Add" at bounding box center [512, 204] width 11 height 7
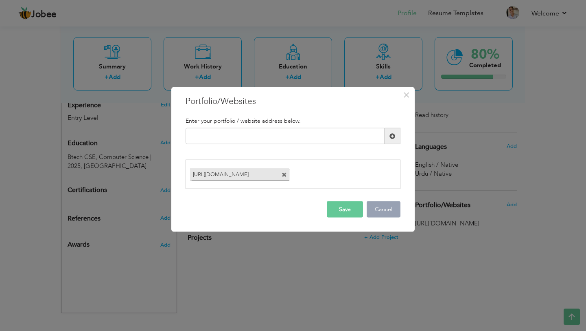
click at [375, 213] on button "Cancel" at bounding box center [384, 209] width 34 height 16
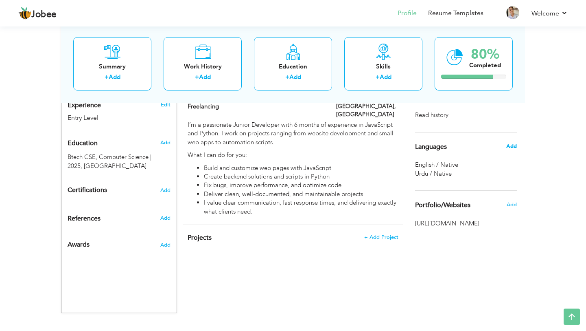
click at [514, 146] on span "Add" at bounding box center [512, 146] width 11 height 7
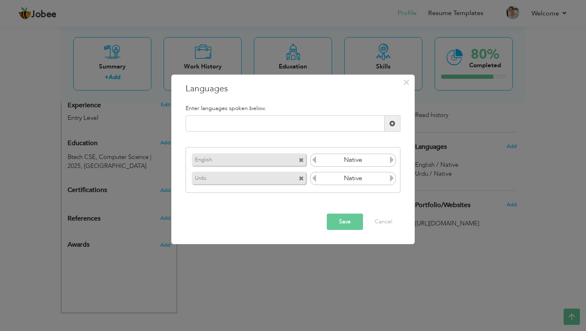
click at [261, 182] on div "Urdu" at bounding box center [249, 178] width 114 height 12
click at [235, 127] on input "text" at bounding box center [285, 123] width 199 height 16
type input "Hindi"
click at [347, 218] on button "Save" at bounding box center [345, 221] width 36 height 16
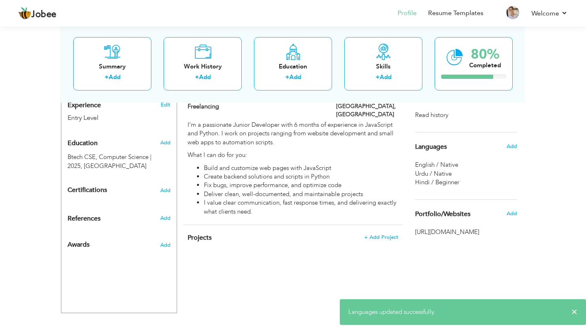
click at [450, 184] on span "Hindi / Beginner" at bounding box center [437, 182] width 44 height 8
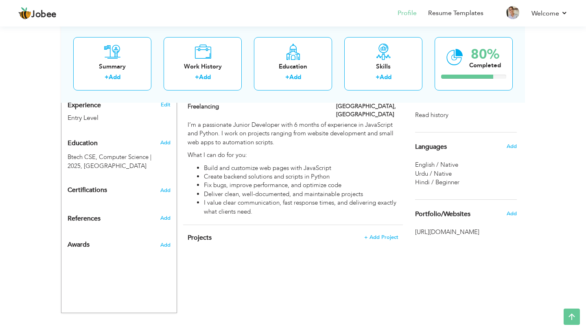
click at [447, 184] on span "Hindi / Beginner" at bounding box center [437, 182] width 44 height 8
click at [439, 177] on span "Urdu / Native" at bounding box center [433, 173] width 37 height 8
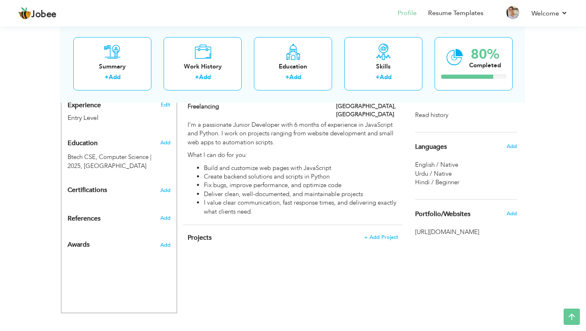
click at [439, 183] on span "Hindi / Beginner" at bounding box center [437, 182] width 44 height 8
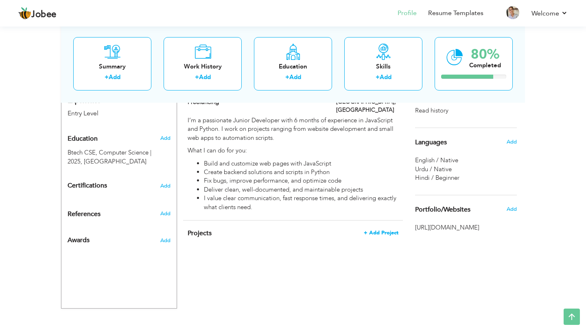
click at [381, 230] on span "+ Add Project" at bounding box center [381, 233] width 35 height 6
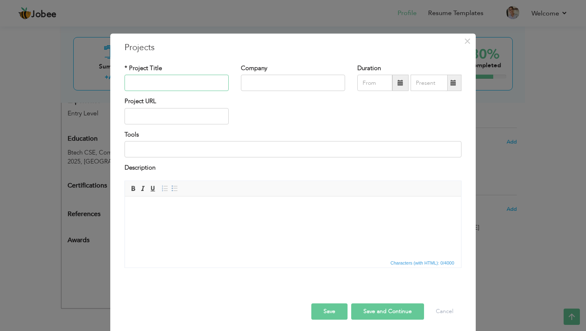
paste input "Simple Task Tracker Web App"
type input "Simple Task Tracker Web App"
click at [252, 78] on input "text" at bounding box center [293, 83] width 104 height 16
paste input "InnoWave Systems"
type input "InnoWave Systems"
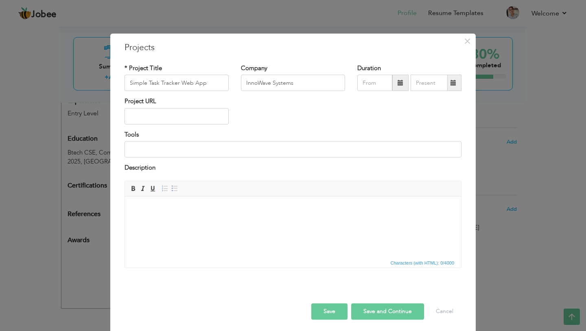
click at [403, 86] on span at bounding box center [401, 83] width 16 height 16
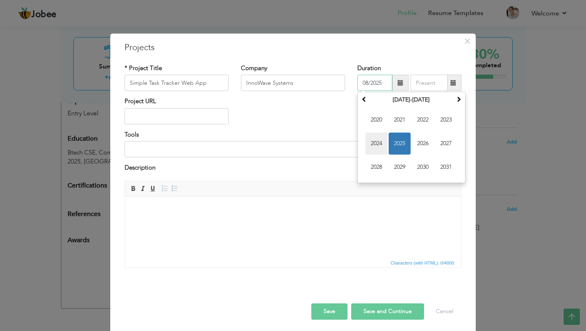
click at [378, 144] on span "2024" at bounding box center [377, 144] width 22 height 22
click at [382, 145] on span "May" at bounding box center [377, 144] width 22 height 22
type input "05/2024"
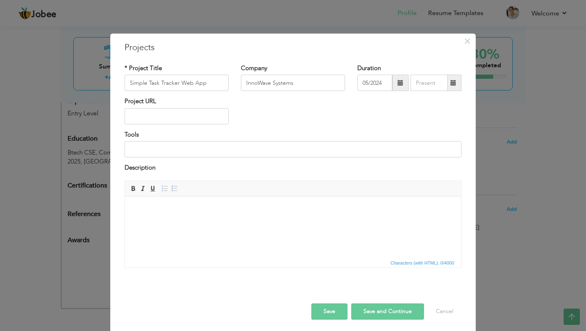
click at [452, 83] on span at bounding box center [454, 83] width 6 height 6
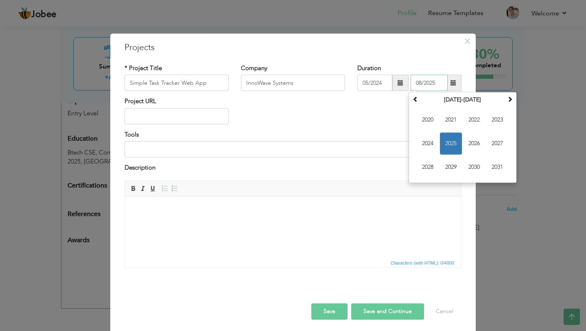
click at [452, 143] on span "2025" at bounding box center [451, 144] width 22 height 22
click at [424, 147] on span "May" at bounding box center [428, 144] width 22 height 22
type input "05/2025"
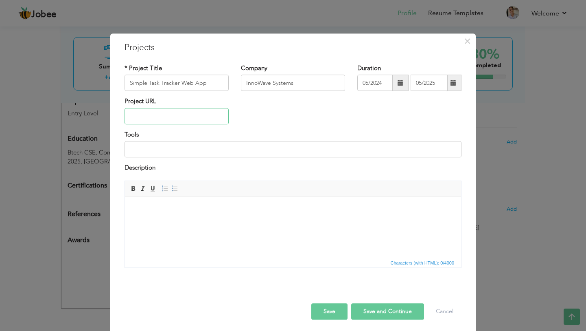
click at [151, 118] on input "text" at bounding box center [177, 116] width 104 height 16
paste input "[URL][DOMAIN_NAME]"
type input "[URL][DOMAIN_NAME]"
